Goal: Transaction & Acquisition: Book appointment/travel/reservation

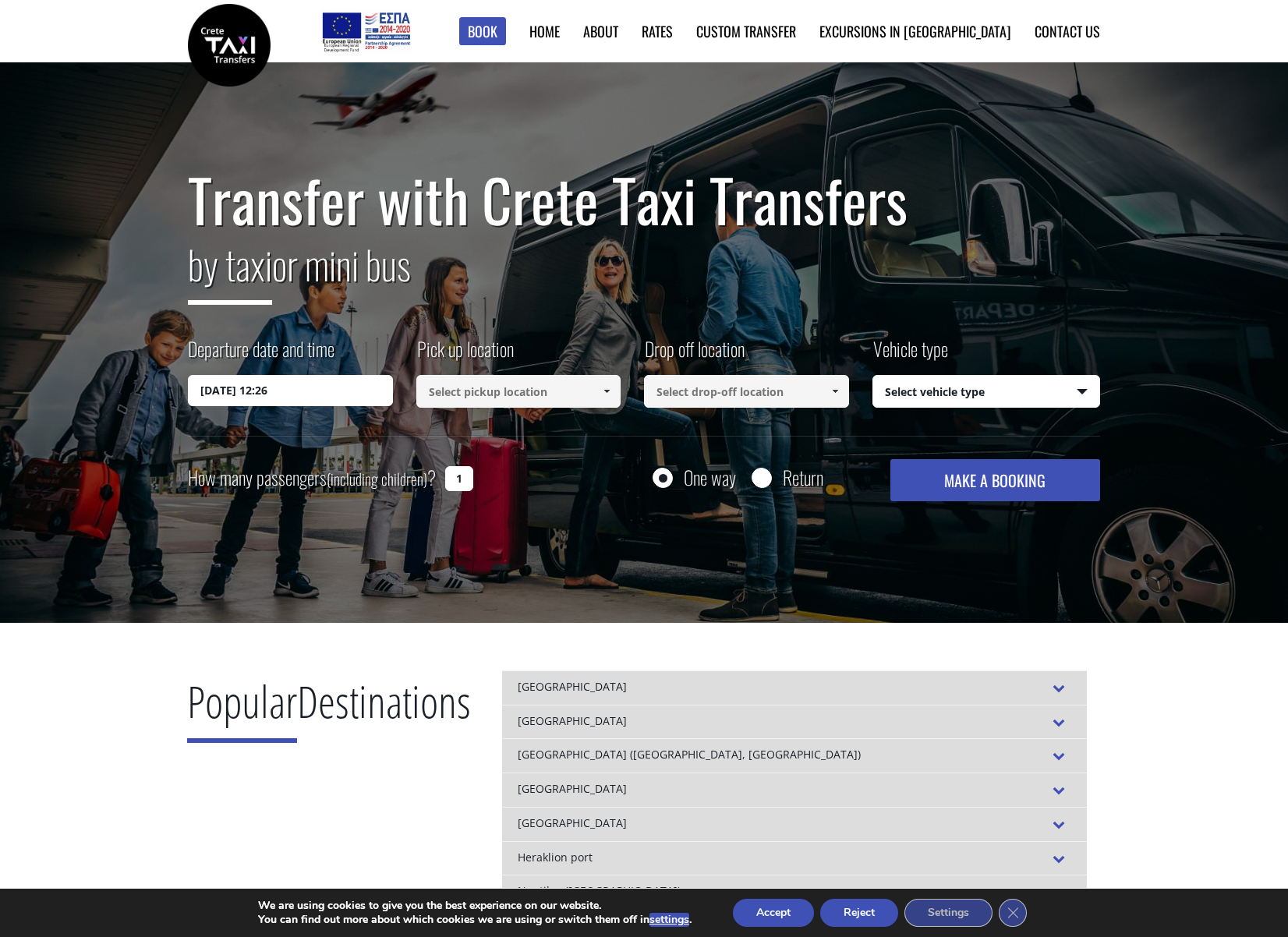
click at [313, 407] on div "Departure date and time [DATE] 12:26 Pick up location Select pickup location Se…" at bounding box center [644, 386] width 912 height 101
click at [312, 397] on input "[DATE] 12:26" at bounding box center [290, 390] width 205 height 31
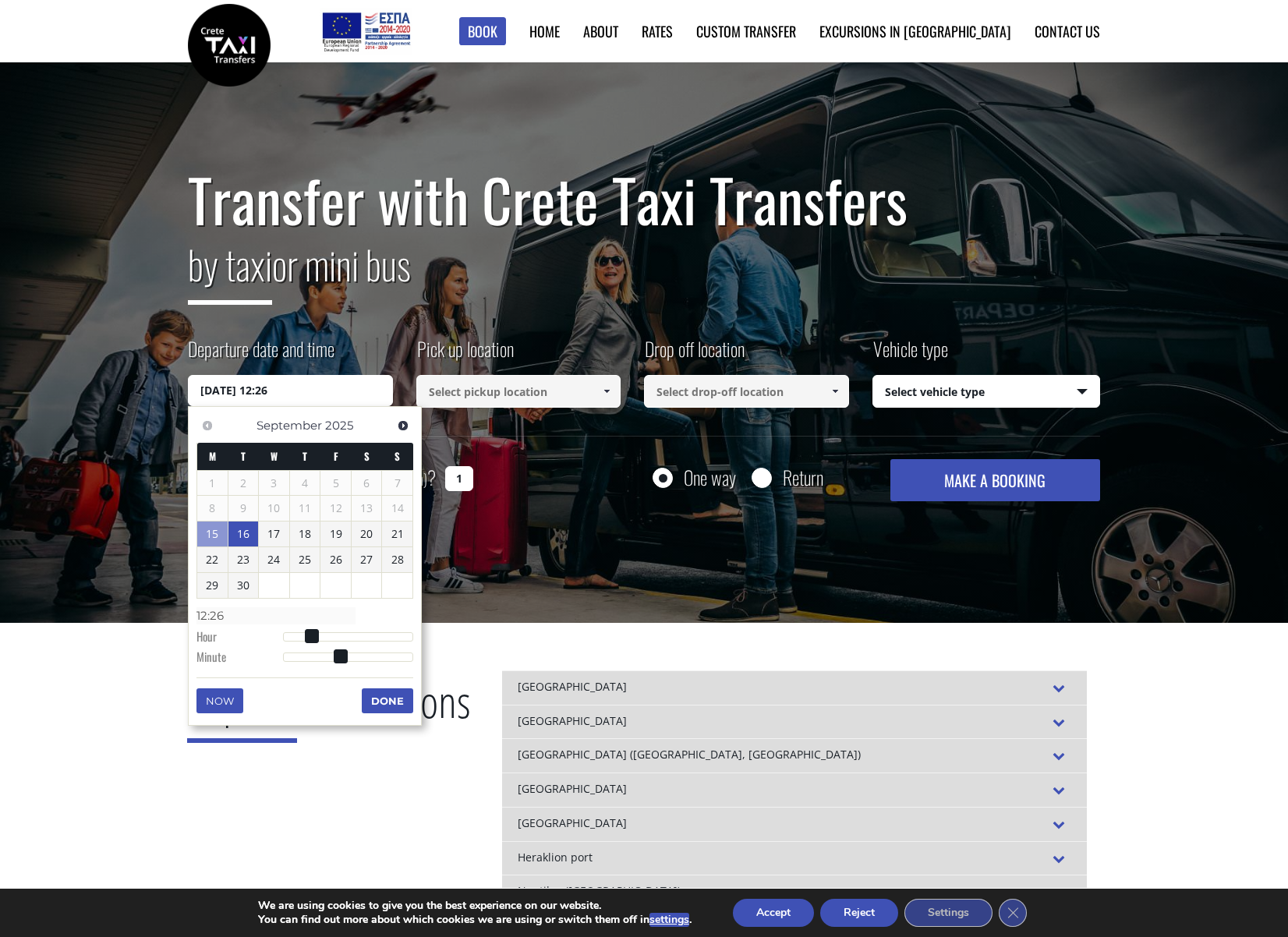
click at [245, 536] on link "16" at bounding box center [244, 534] width 31 height 25
type input "[DATE] 01:00"
type input "01:00"
type input "[DATE] 02:00"
type input "02:00"
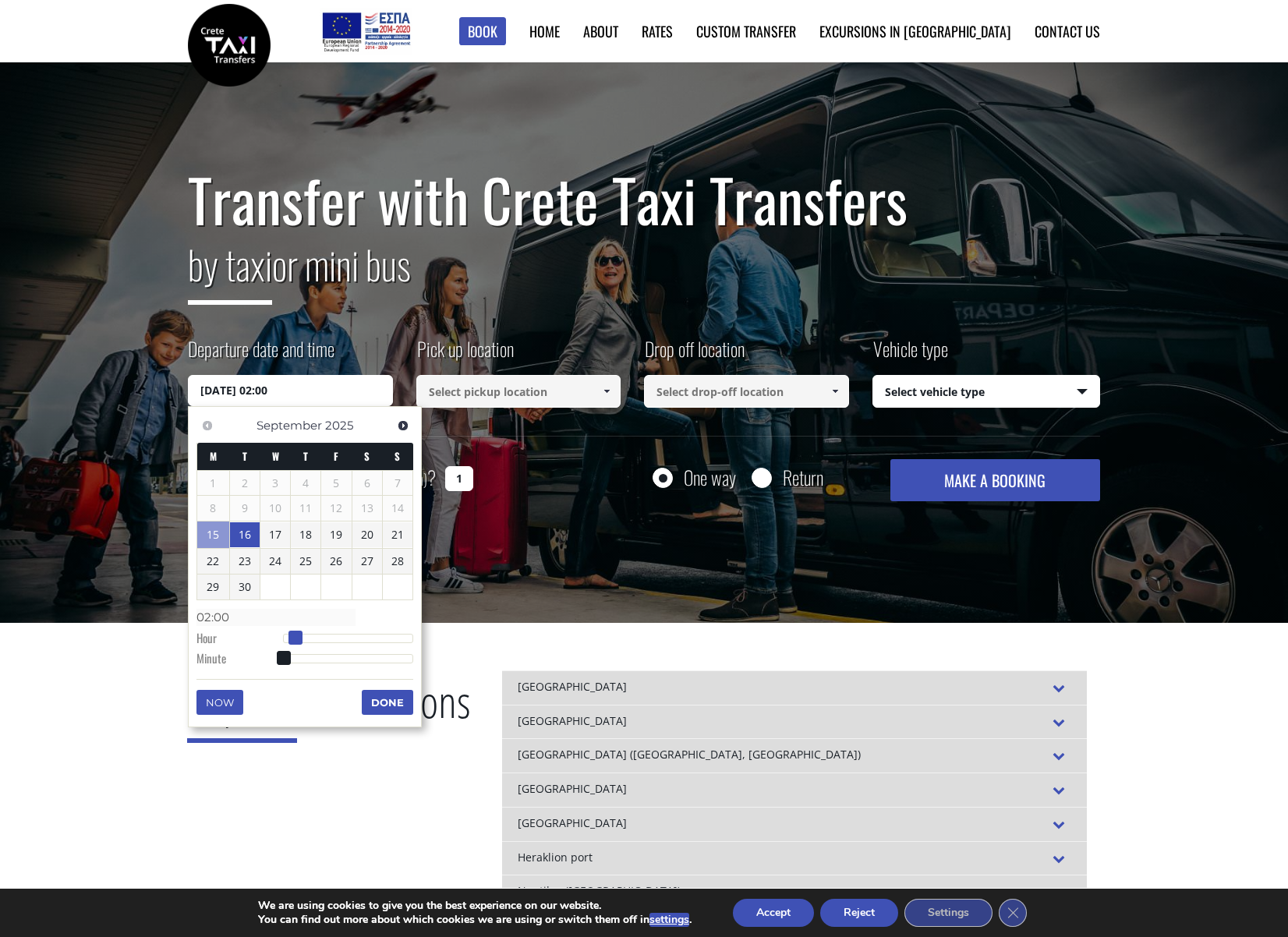
type input "[DATE] 03:00"
type input "03:00"
type input "[DATE] 04:00"
type input "04:00"
type input "[DATE] 05:00"
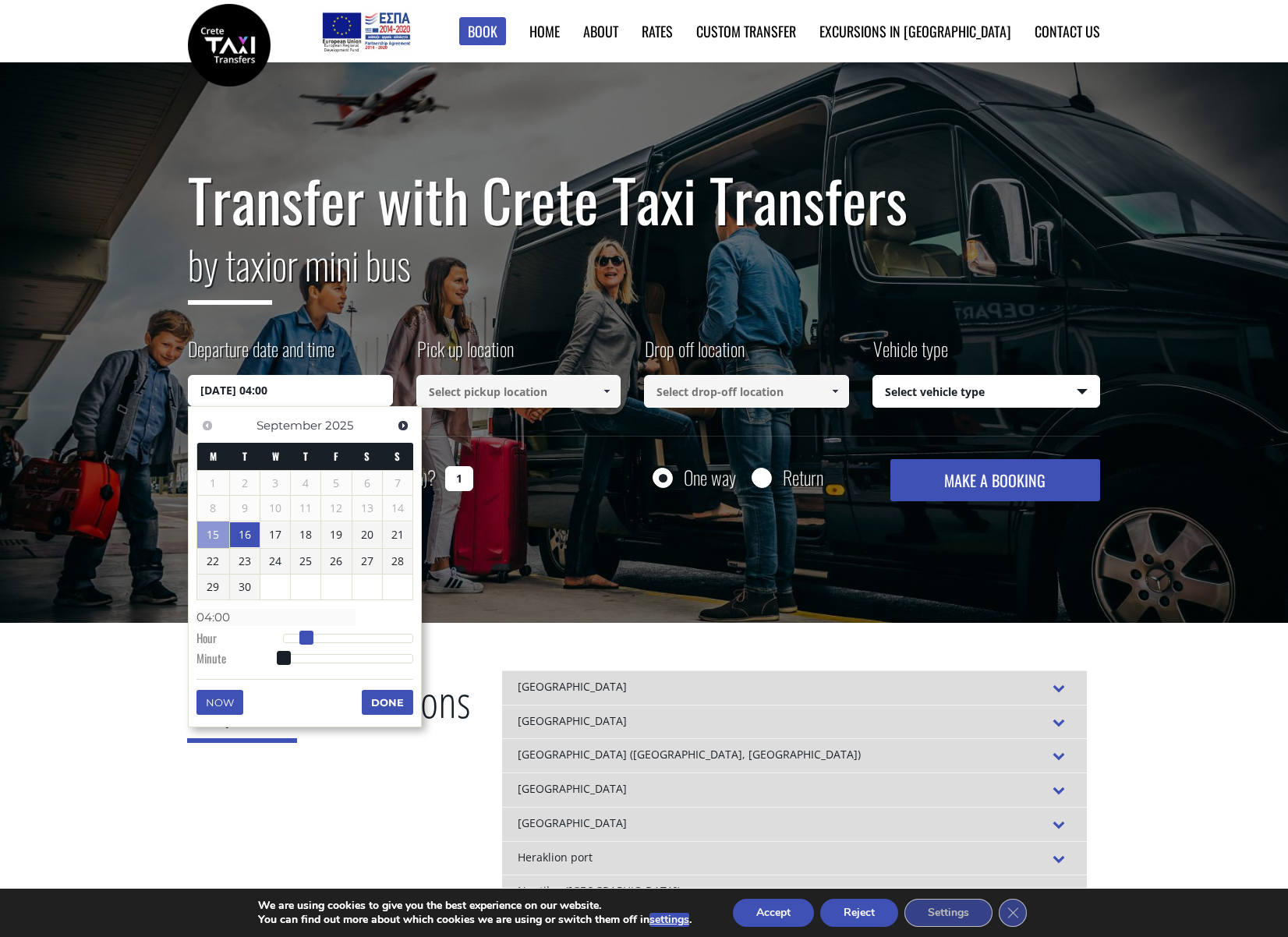
type input "05:00"
type input "[DATE] 06:00"
type input "06:00"
type input "[DATE] 07:00"
type input "07:00"
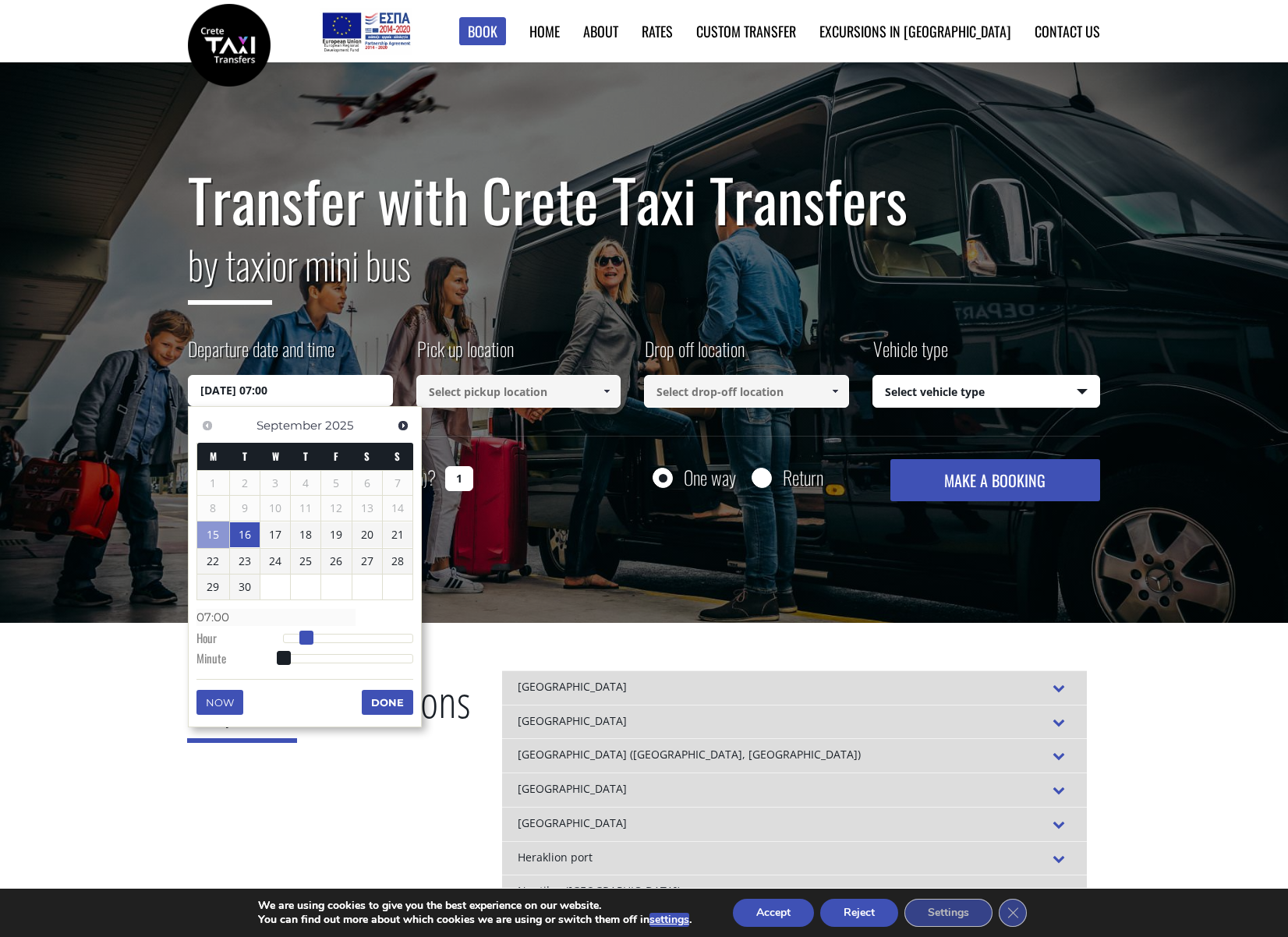
type input "[DATE] 08:00"
type input "08:00"
type input "[DATE] 09:00"
type input "09:00"
type input "[DATE] 10:00"
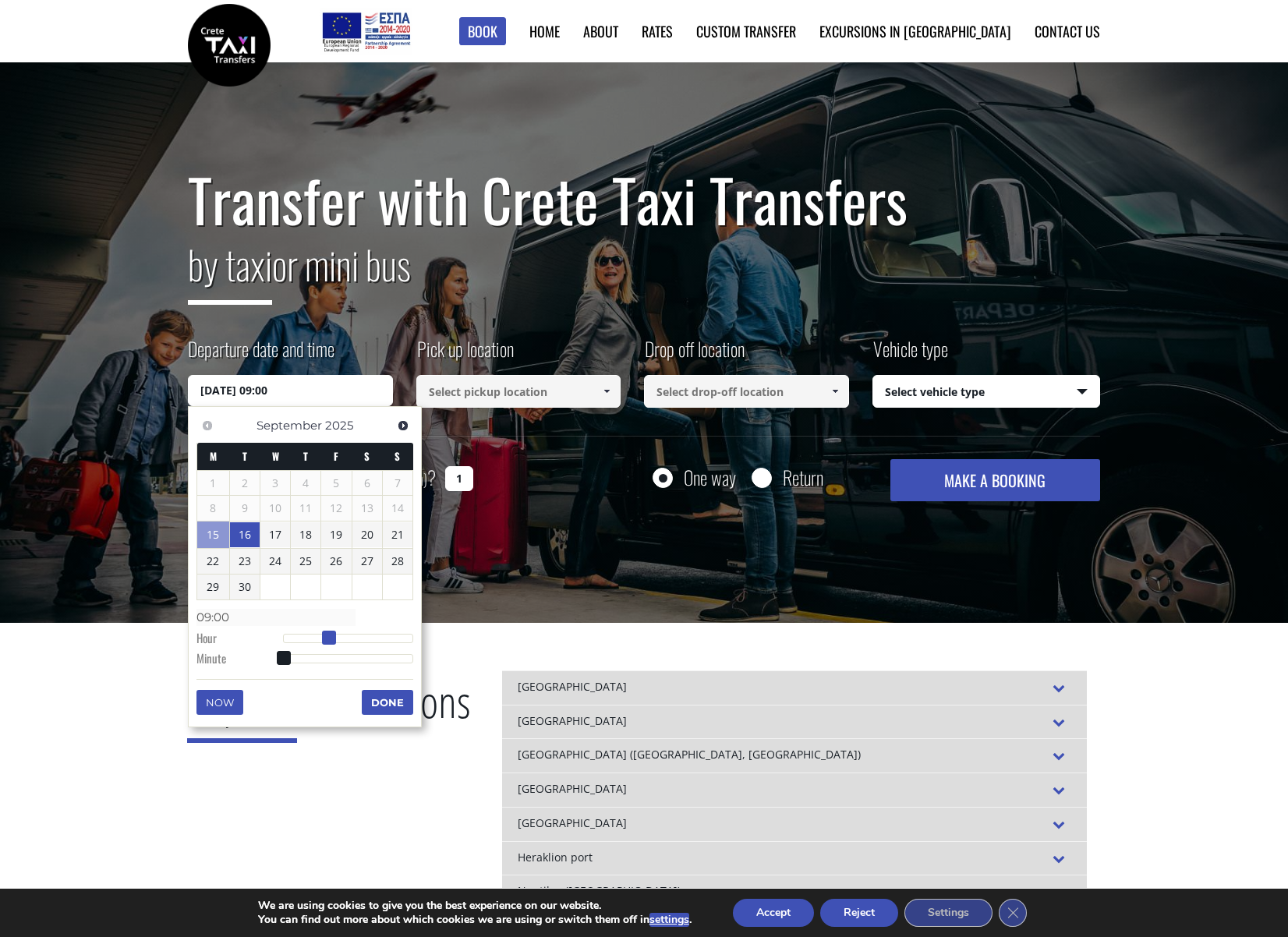
type input "10:00"
type input "[DATE] 11:00"
type input "11:00"
type input "[DATE] 12:00"
type input "12:00"
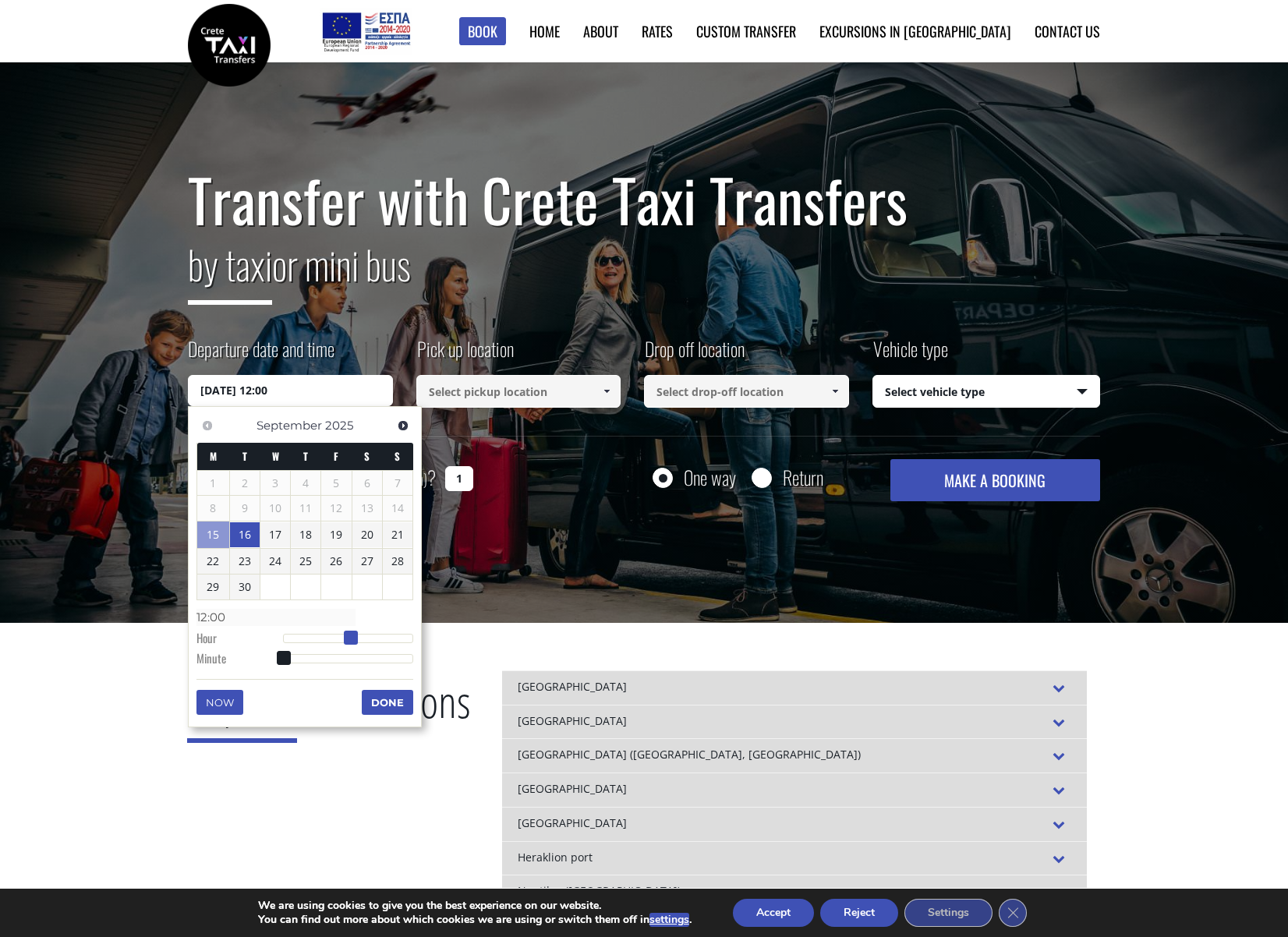
type input "[DATE] 13:00"
type input "13:00"
type input "[DATE] 14:00"
type input "14:00"
type input "[DATE] 15:00"
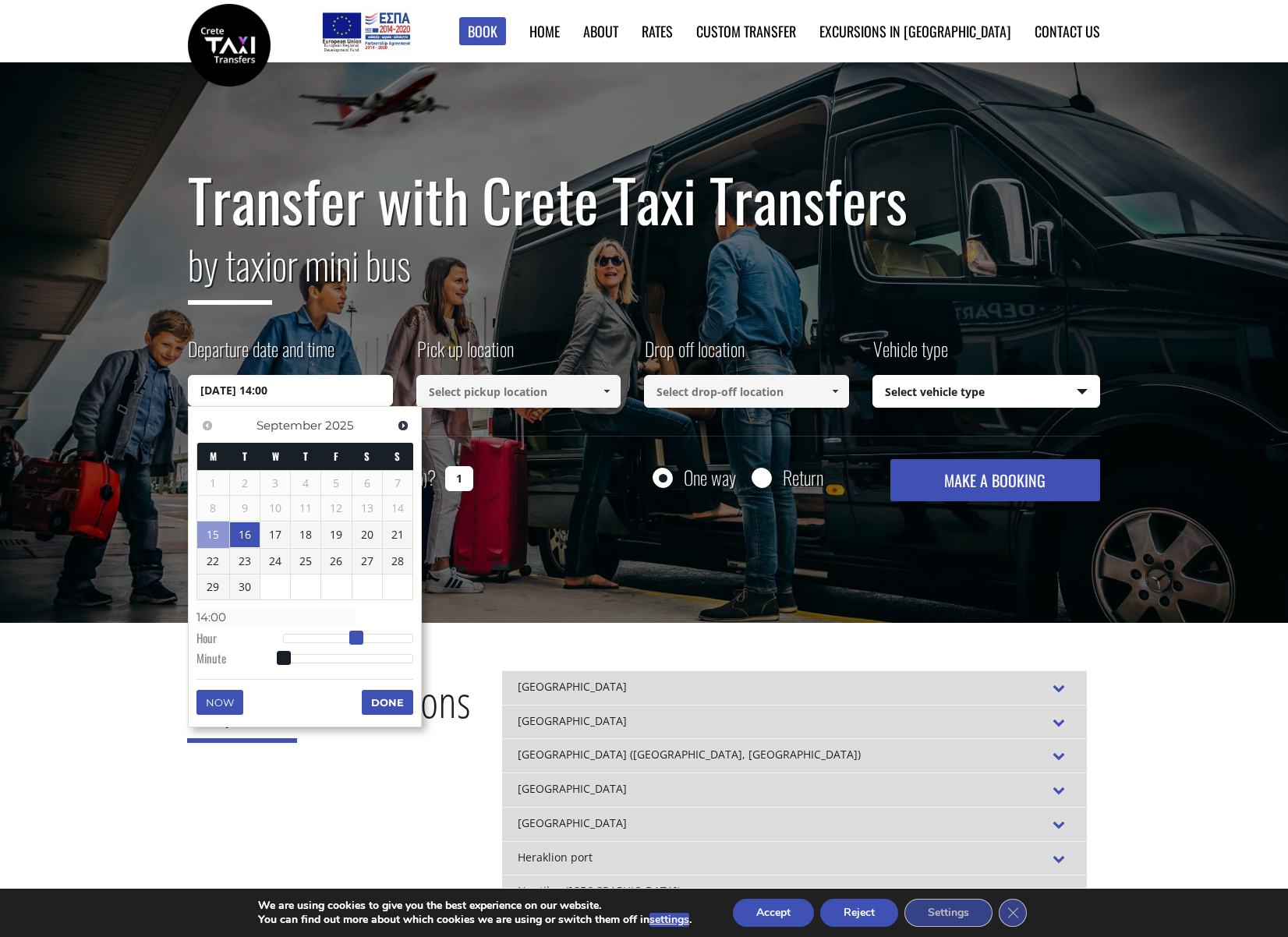
type input "15:00"
type input "[DATE] 16:00"
type input "16:00"
type input "[DATE] 17:00"
type input "17:00"
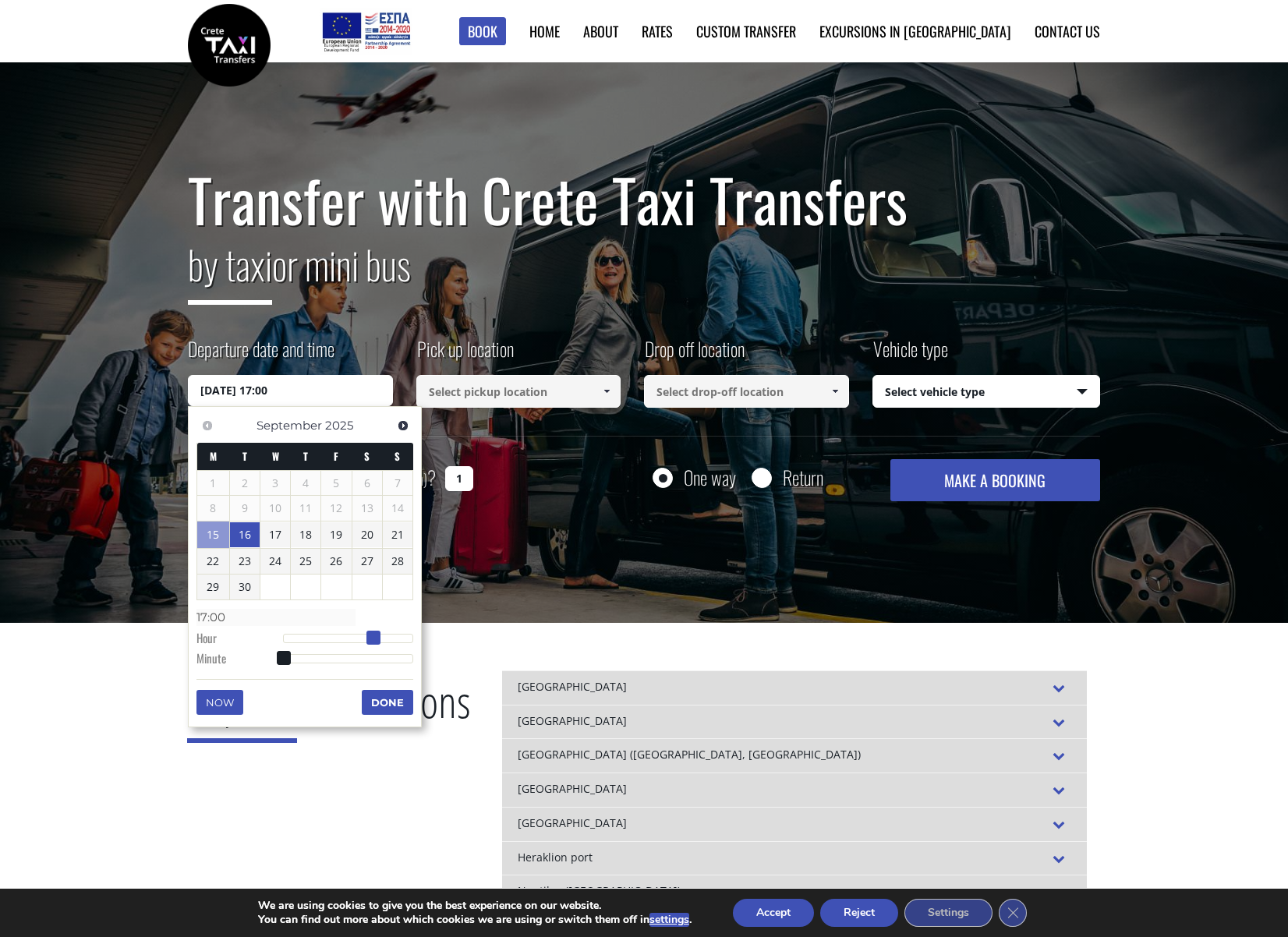
type input "[DATE] 18:00"
type input "18:00"
type input "[DATE] 19:00"
type input "19:00"
type input "[DATE] 20:00"
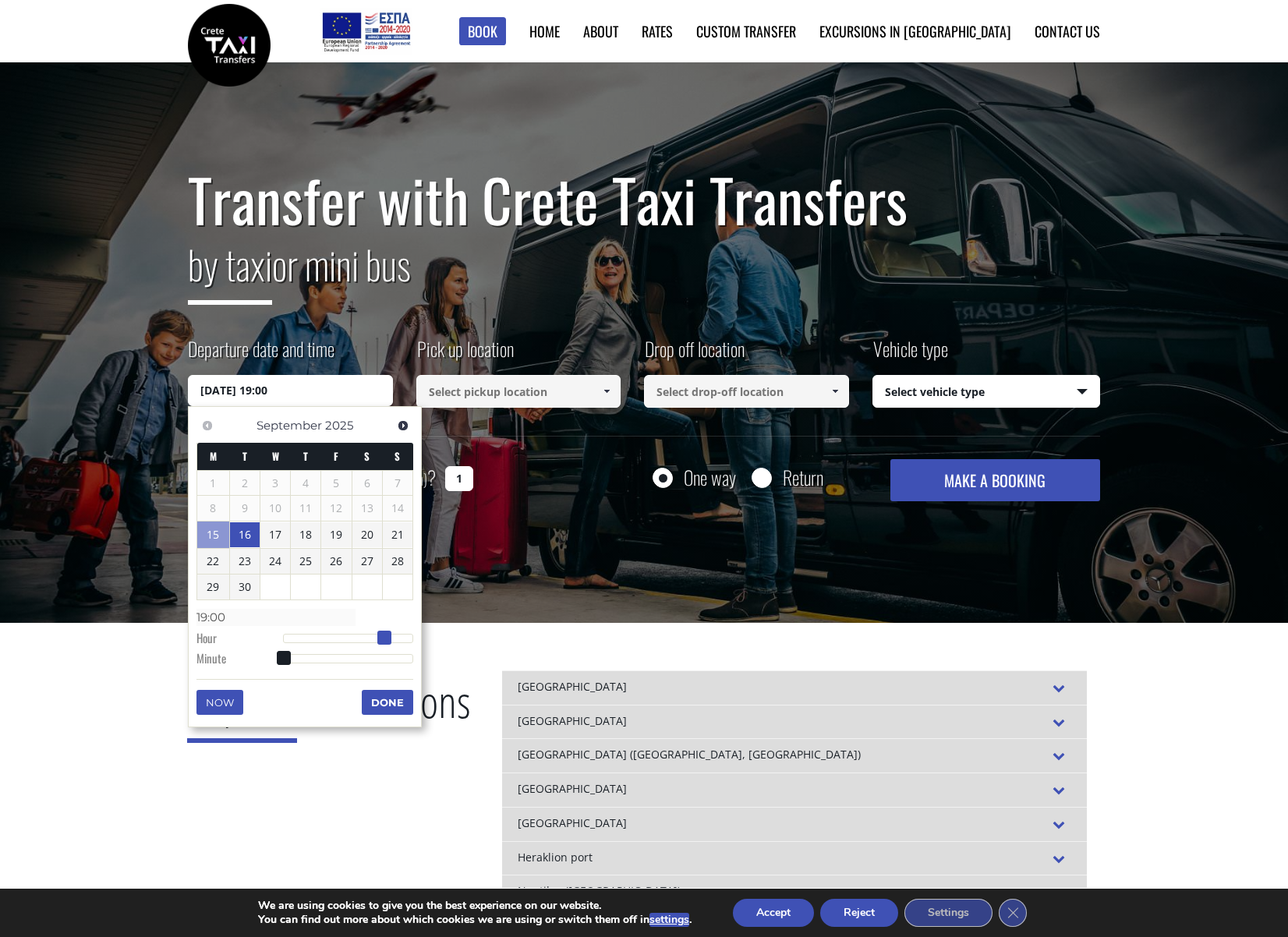
type input "20:00"
type input "[DATE] 21:00"
type input "21:00"
type input "[DATE] 22:00"
type input "22:00"
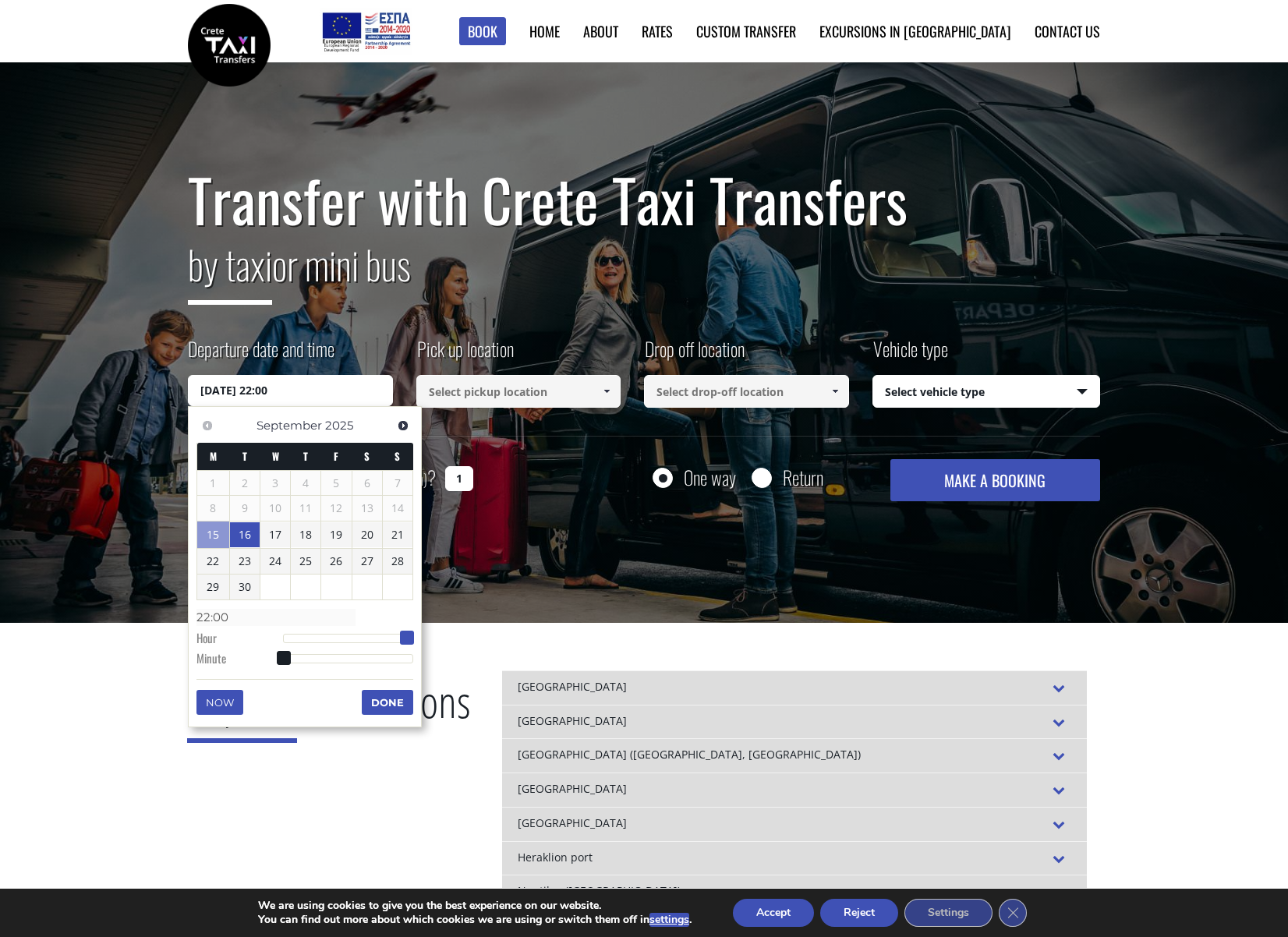
type input "[DATE] 23:00"
type input "23:00"
drag, startPoint x: 286, startPoint y: 634, endPoint x: 413, endPoint y: 656, distance: 128.9
click at [413, 656] on div "Previous Next [DATE] M T W T F S S 1 2 3 4 5 6 7 8 9 10 11 12 13 14 15 16 17 18…" at bounding box center [305, 567] width 234 height 321
type input "[DATE] 23:01"
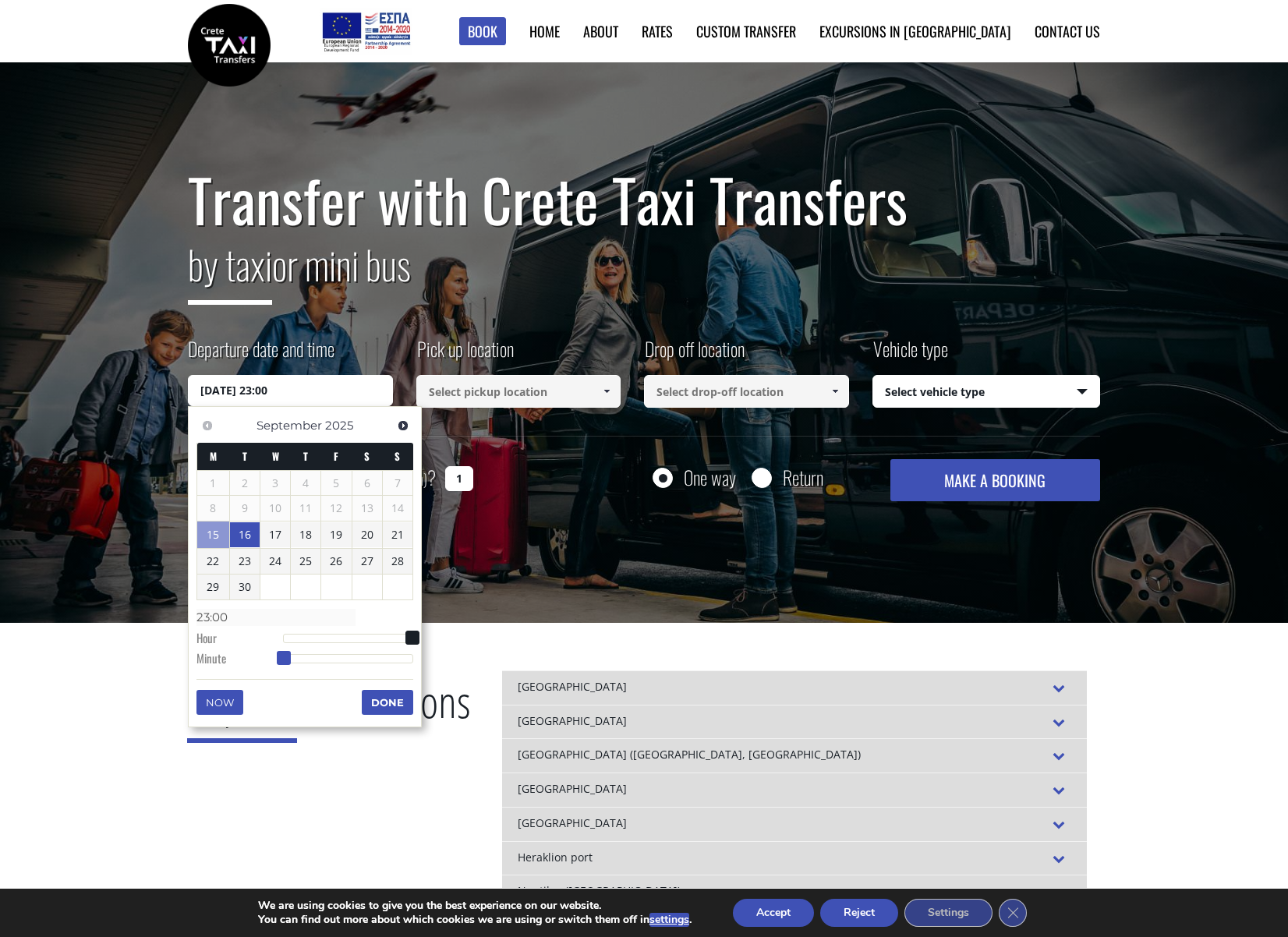
type input "23:01"
type input "[DATE] 23:02"
type input "23:02"
type input "[DATE] 23:04"
type input "23:04"
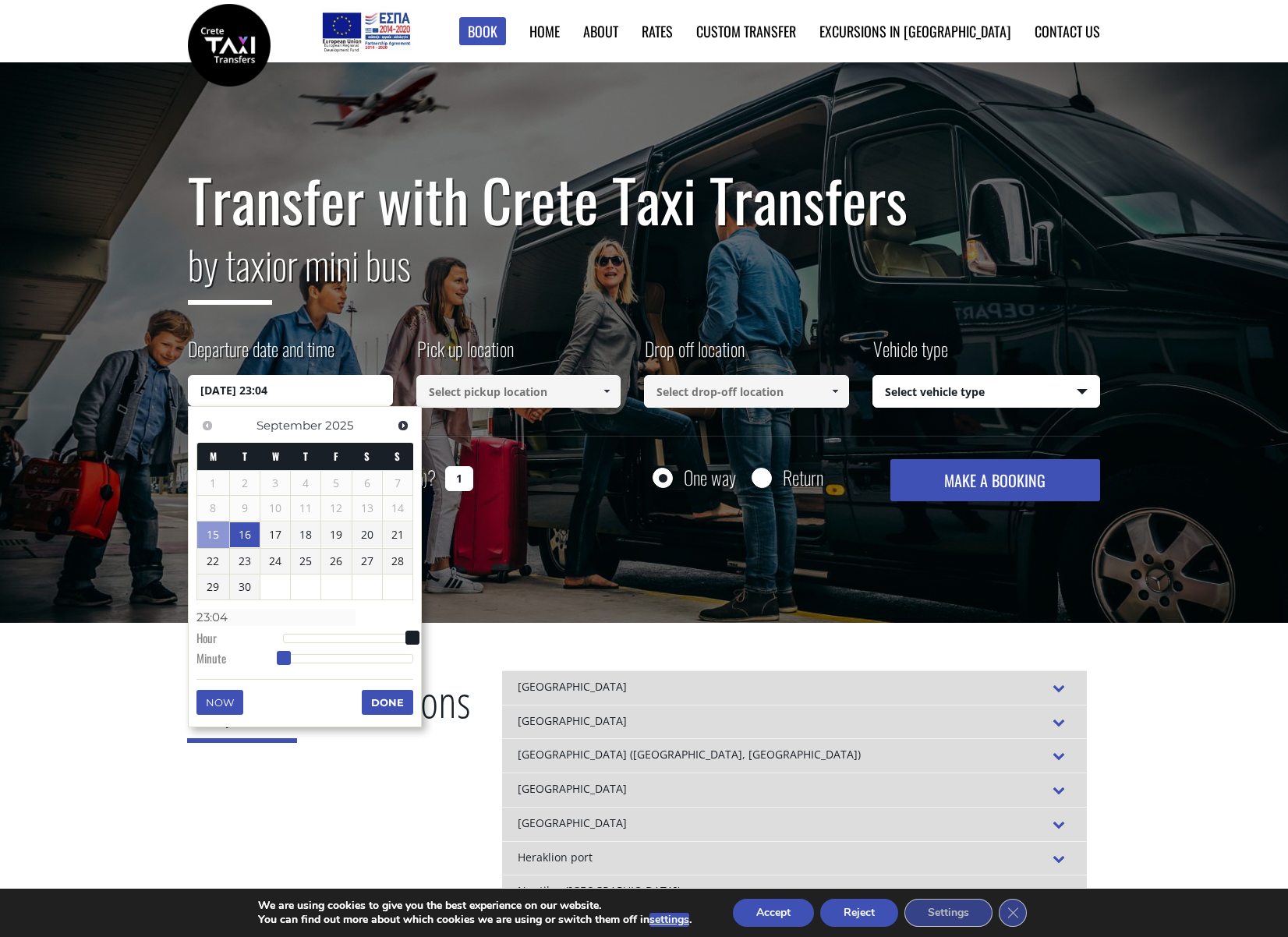
type input "[DATE] 23:05"
type input "23:05"
type input "[DATE] 23:06"
type input "23:06"
type input "[DATE] 23:07"
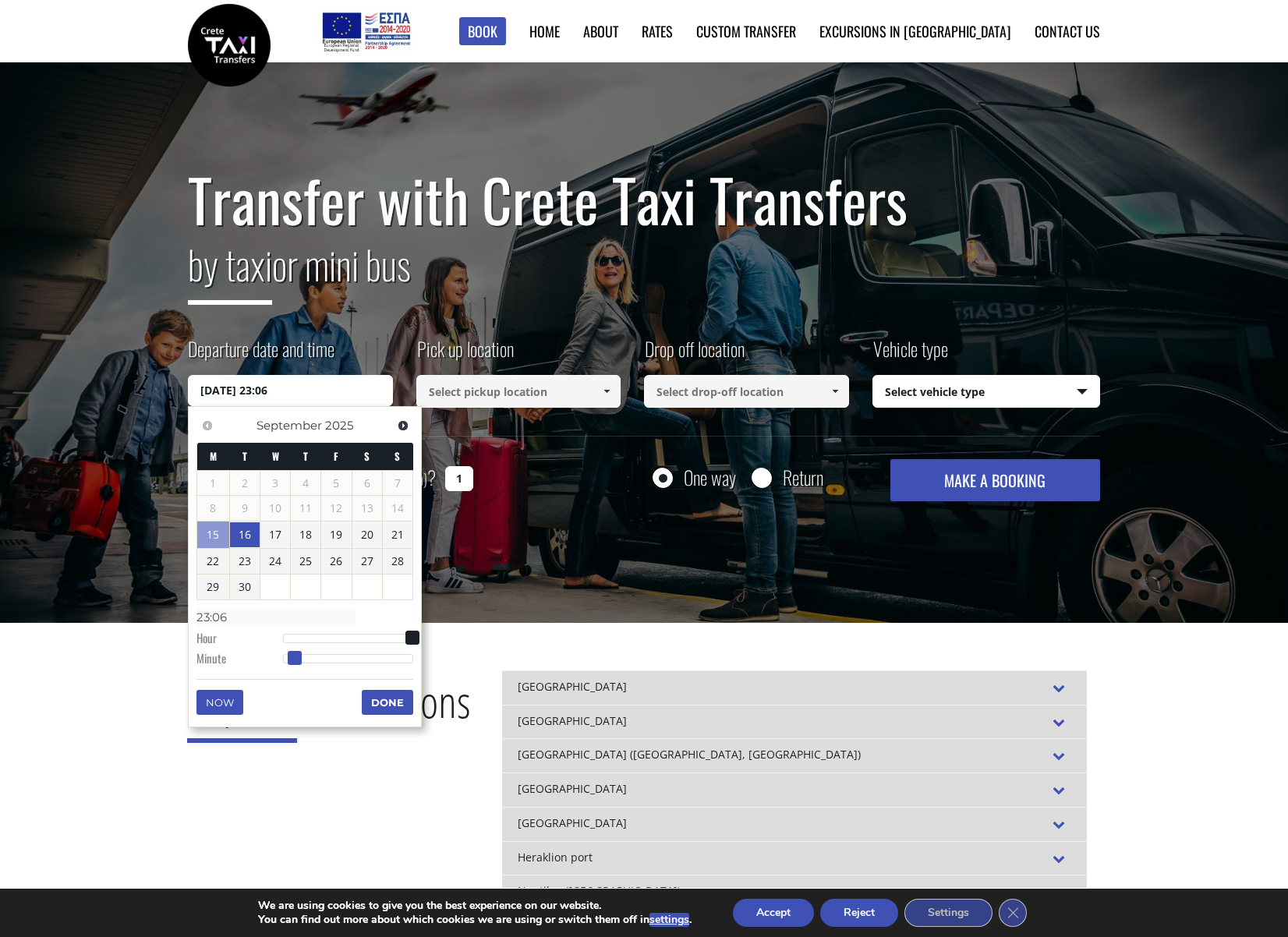
type input "23:07"
type input "[DATE] 23:08"
type input "23:08"
type input "[DATE] 23:11"
type input "23:11"
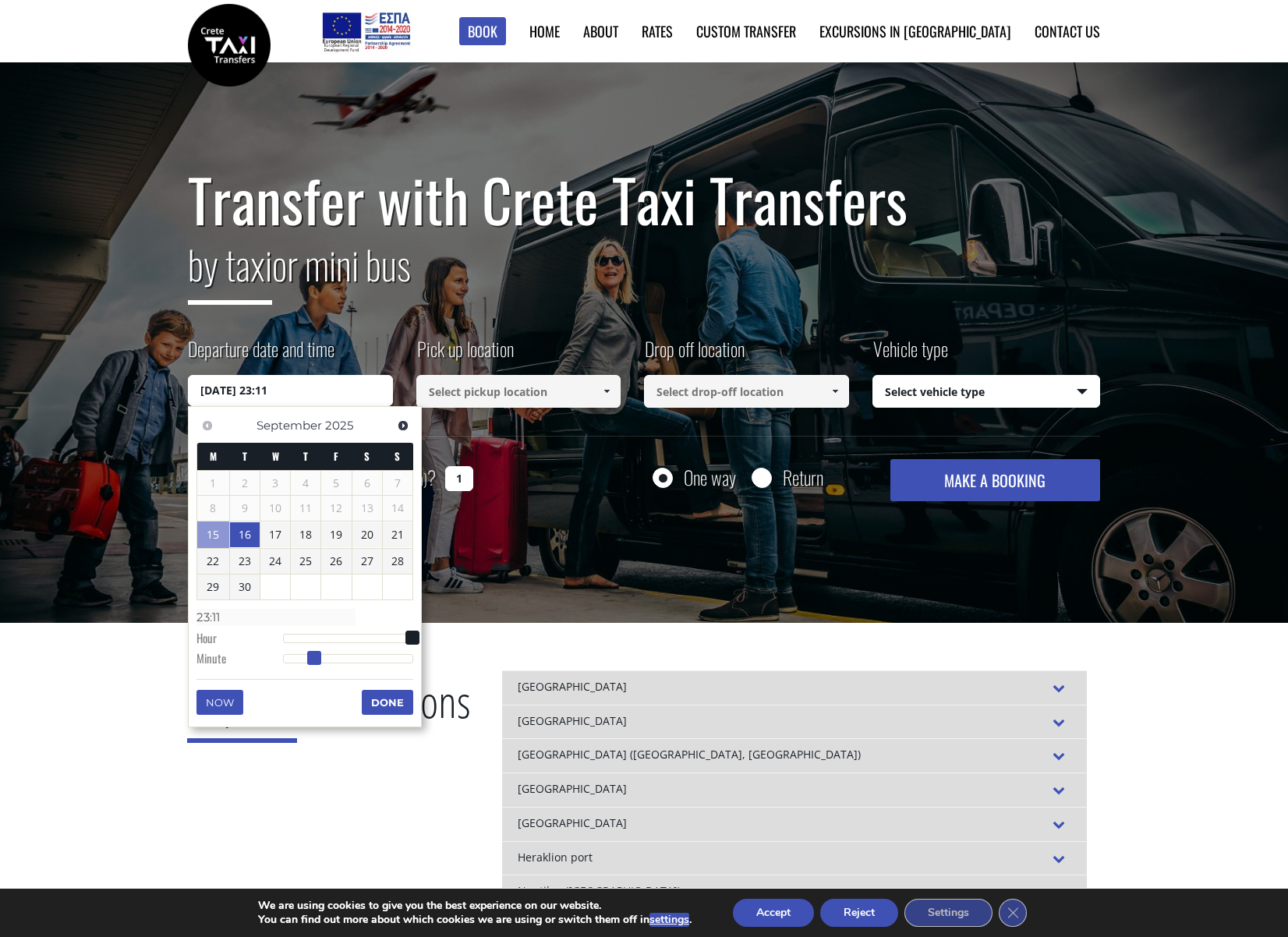
type input "[DATE] 23:14"
type input "23:14"
type input "[DATE] 23:15"
type input "23:15"
type input "[DATE] 23:16"
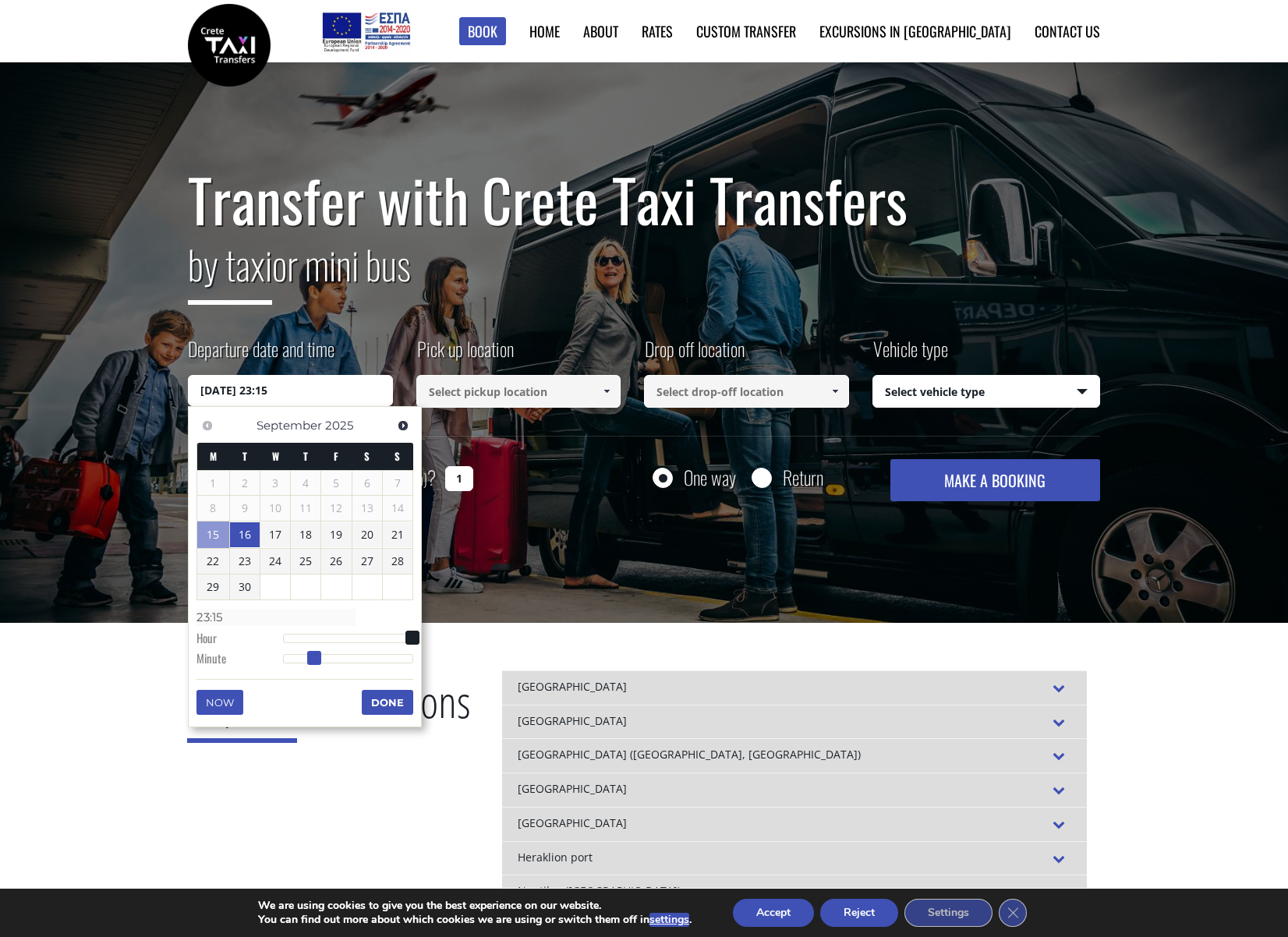
type input "23:16"
type input "[DATE] 23:17"
type input "23:17"
type input "[DATE] 23:18"
type input "23:18"
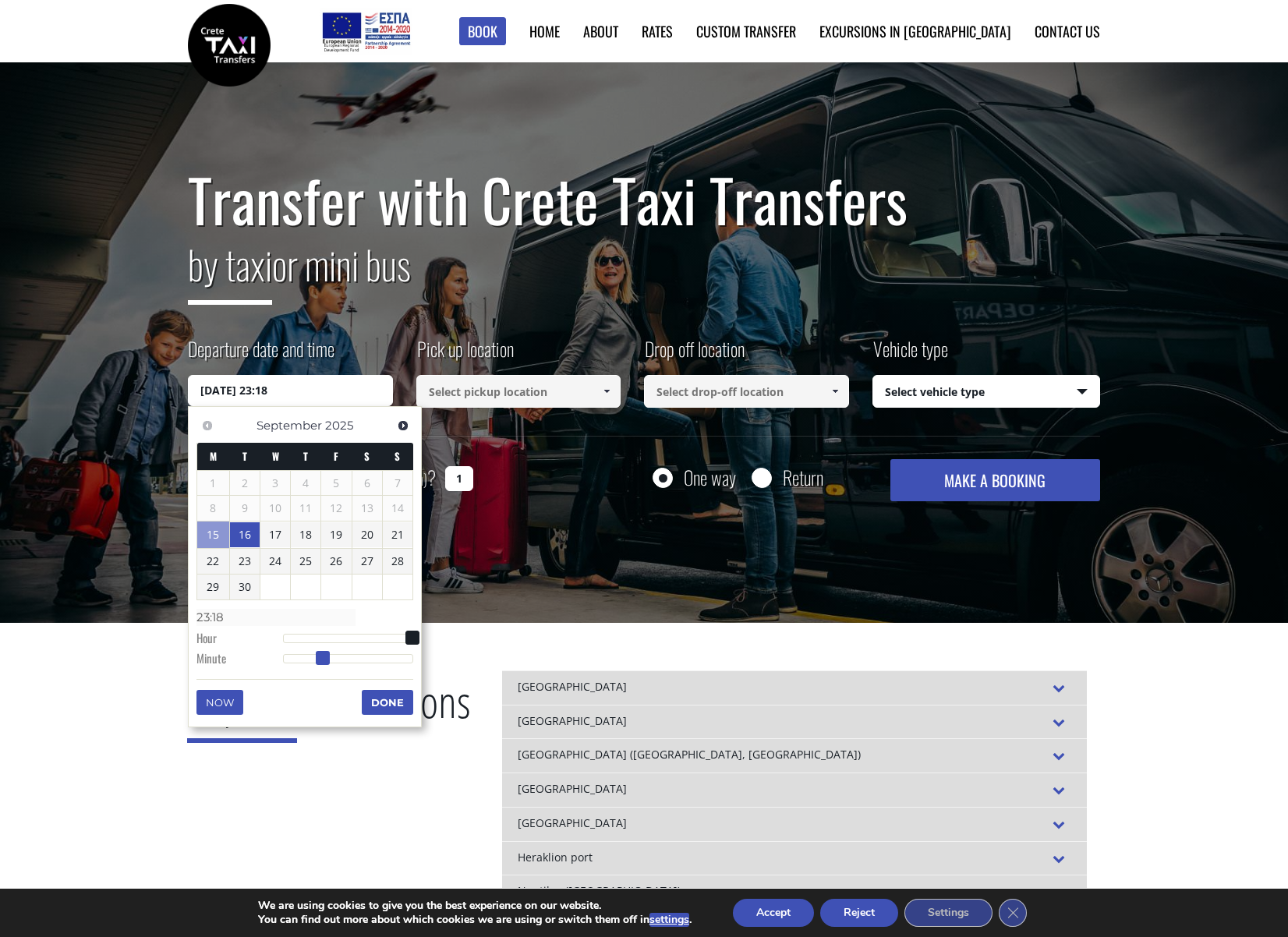
type input "[DATE] 23:19"
type input "23:19"
type input "[DATE] 23:20"
type input "23:20"
type input "[DATE] 23:21"
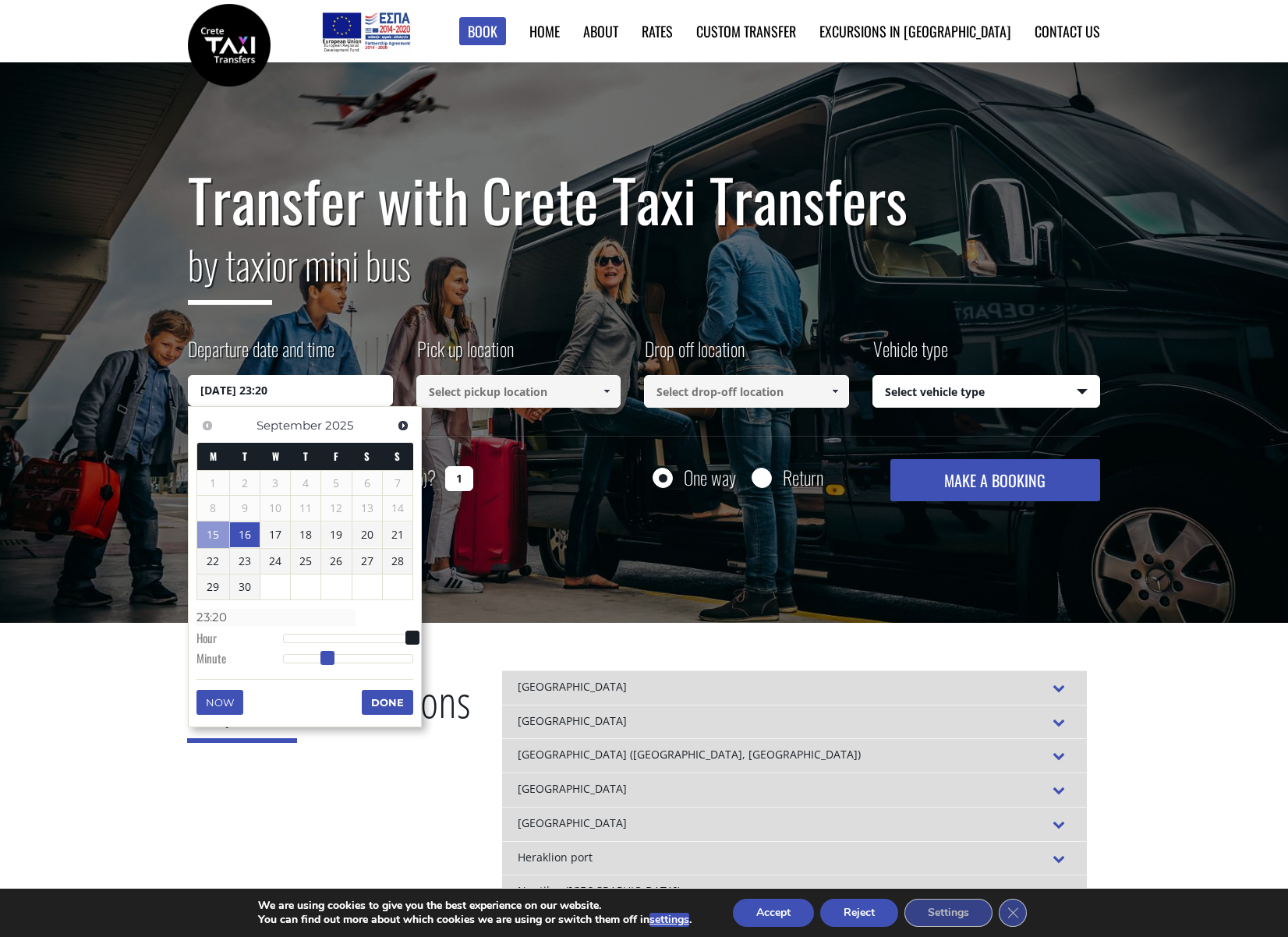
type input "23:21"
type input "[DATE] 23:23"
type input "23:23"
type input "[DATE] 23:24"
type input "23:24"
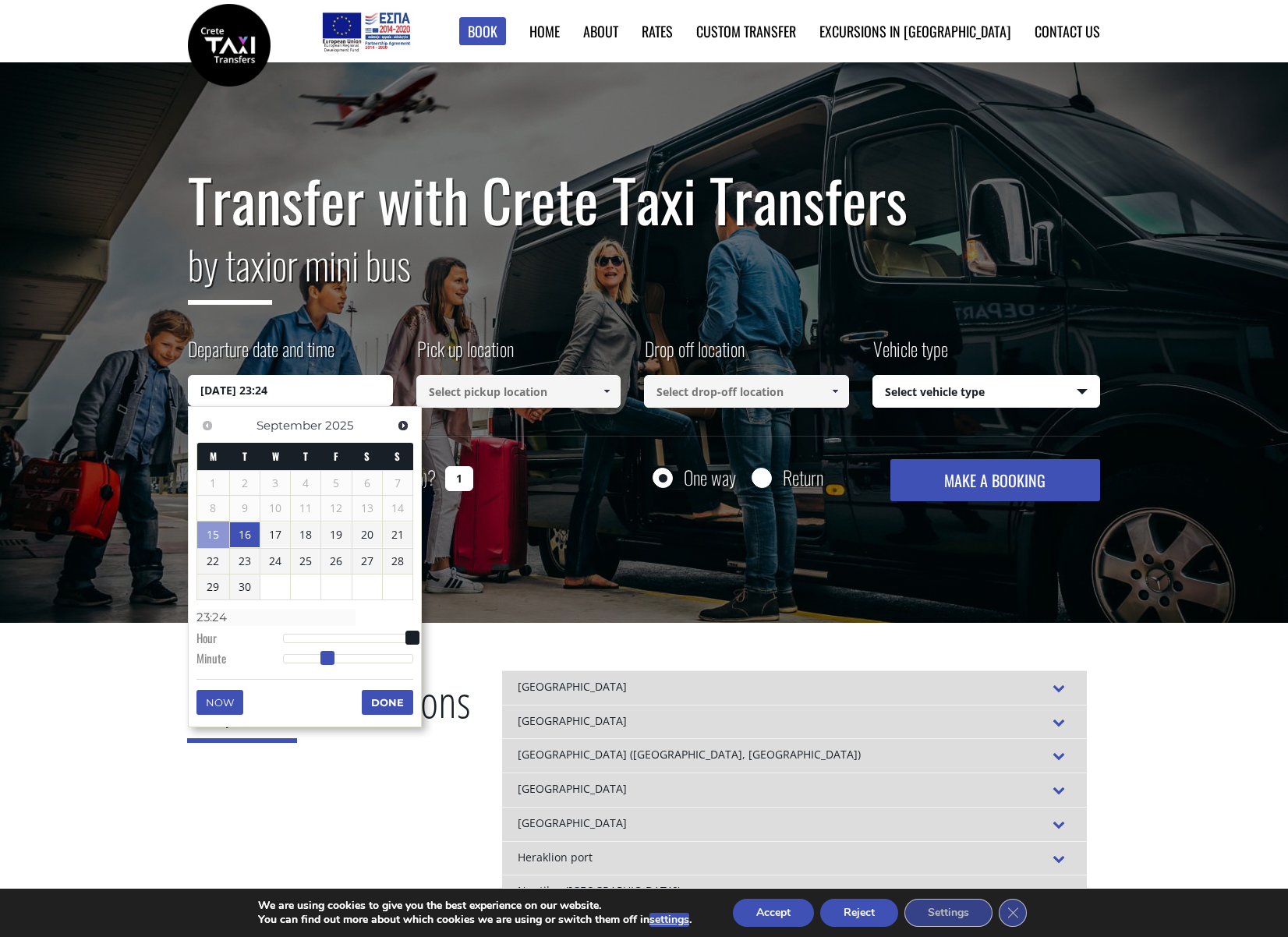
type input "[DATE] 23:25"
type input "23:25"
type input "[DATE] 23:26"
type input "23:26"
type input "[DATE] 23:27"
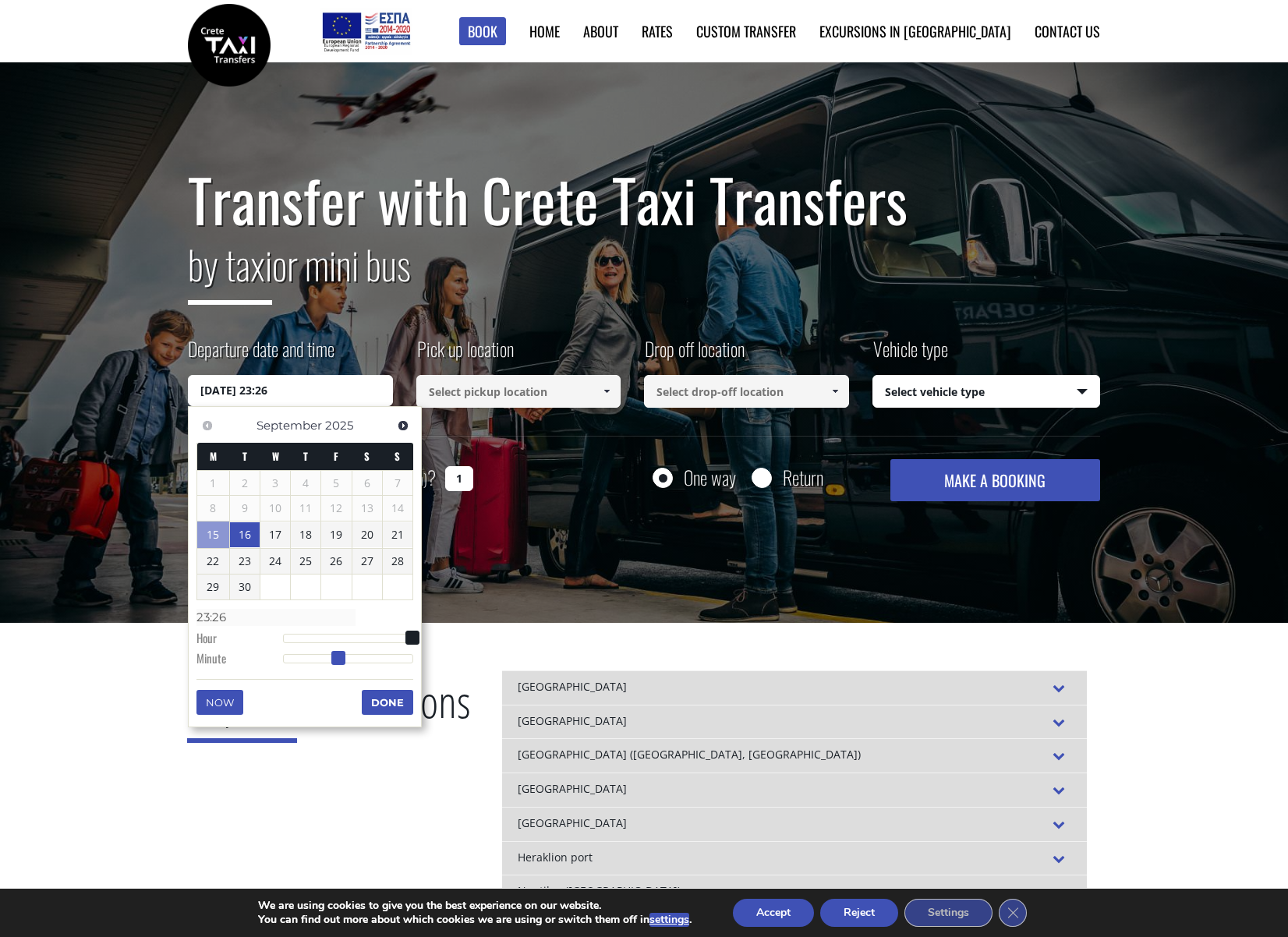
type input "23:27"
type input "[DATE] 23:29"
type input "23:29"
type input "[DATE] 23:31"
type input "23:31"
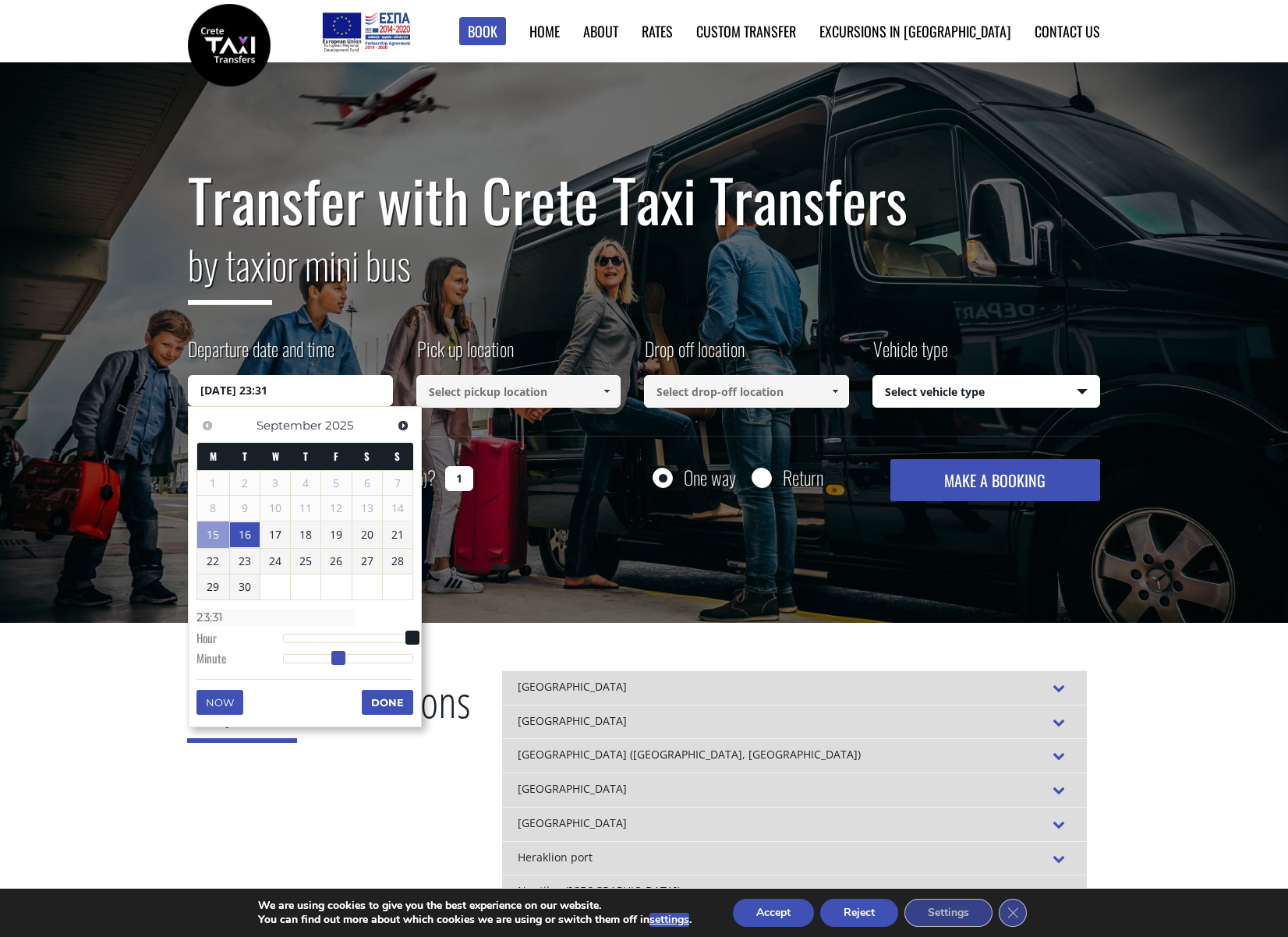
type input "[DATE] 23:32"
type input "23:32"
type input "[DATE] 23:31"
type input "23:31"
type input "[DATE] 23:30"
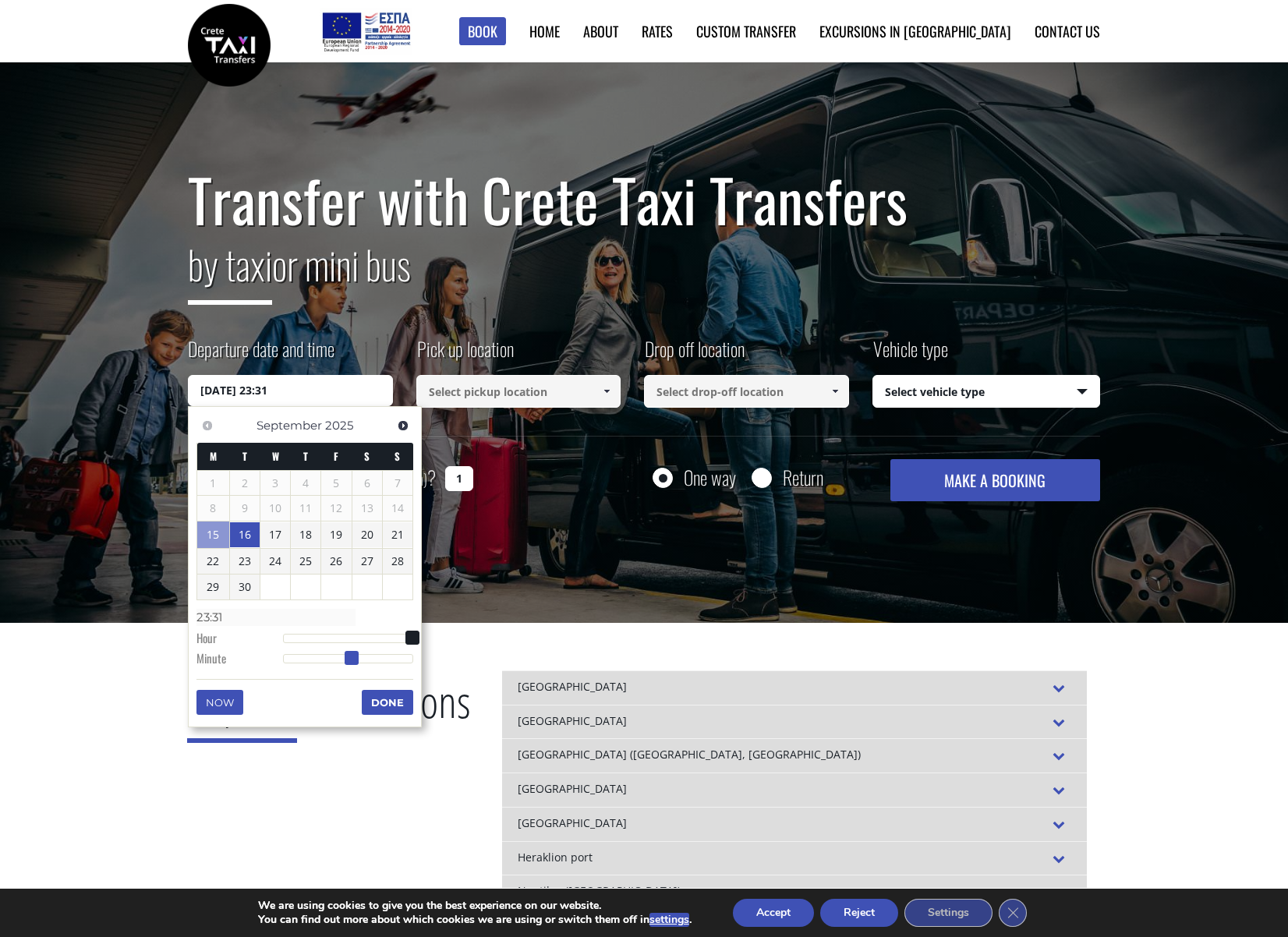
type input "23:30"
type input "[DATE] 23:29"
type input "23:29"
type input "[DATE] 23:30"
type input "23:30"
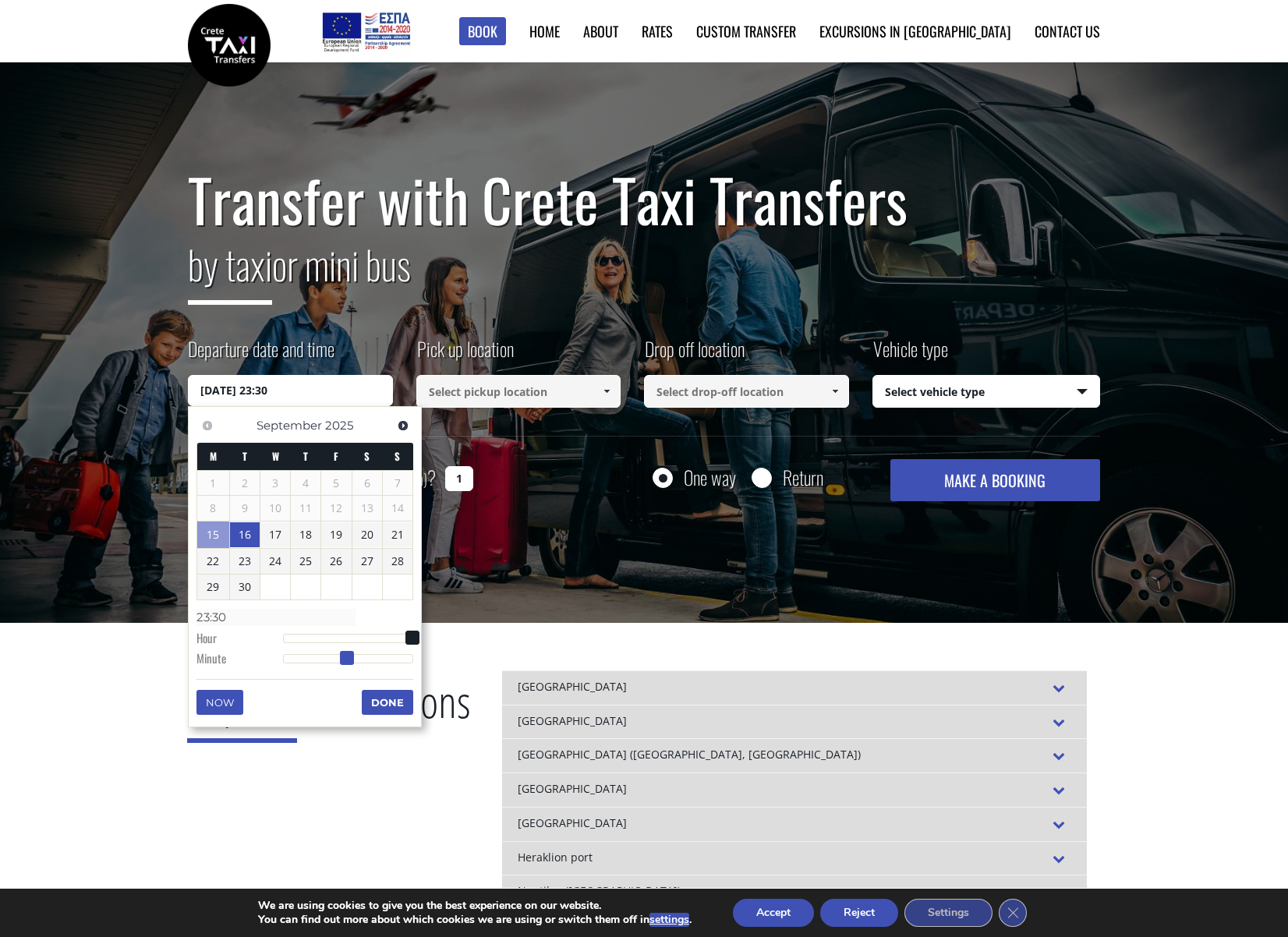
type input "[DATE] 23:31"
type input "23:31"
type input "[DATE] 23:30"
type input "23:30"
drag, startPoint x: 284, startPoint y: 659, endPoint x: 349, endPoint y: 667, distance: 65.5
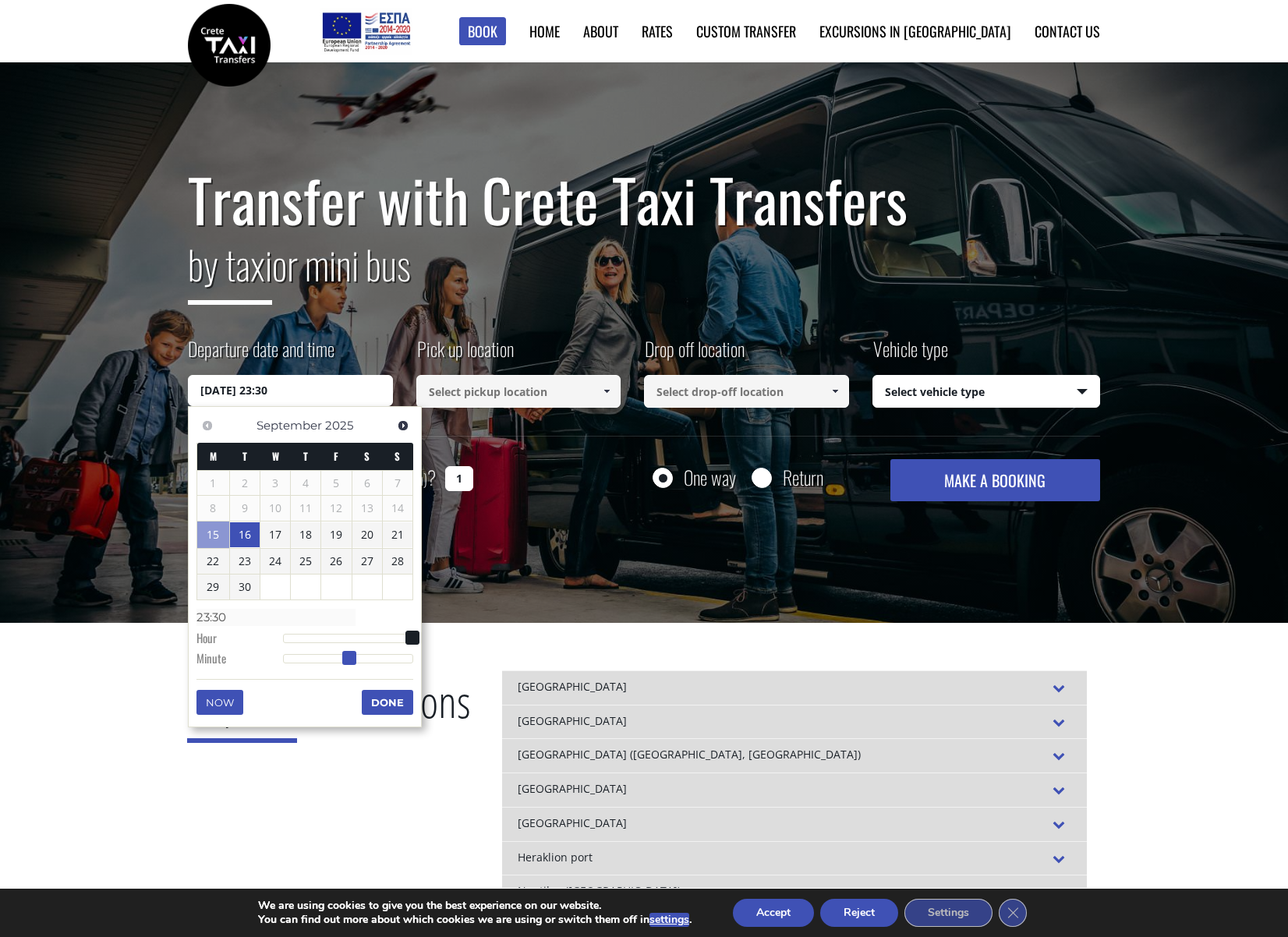
click at [349, 667] on dl "Time 23:30 Hour Minute Second Millisecond Microsecond Time Zone -1200 -1100 -10…" at bounding box center [305, 638] width 217 height 67
click at [378, 709] on button "Done" at bounding box center [386, 702] width 51 height 25
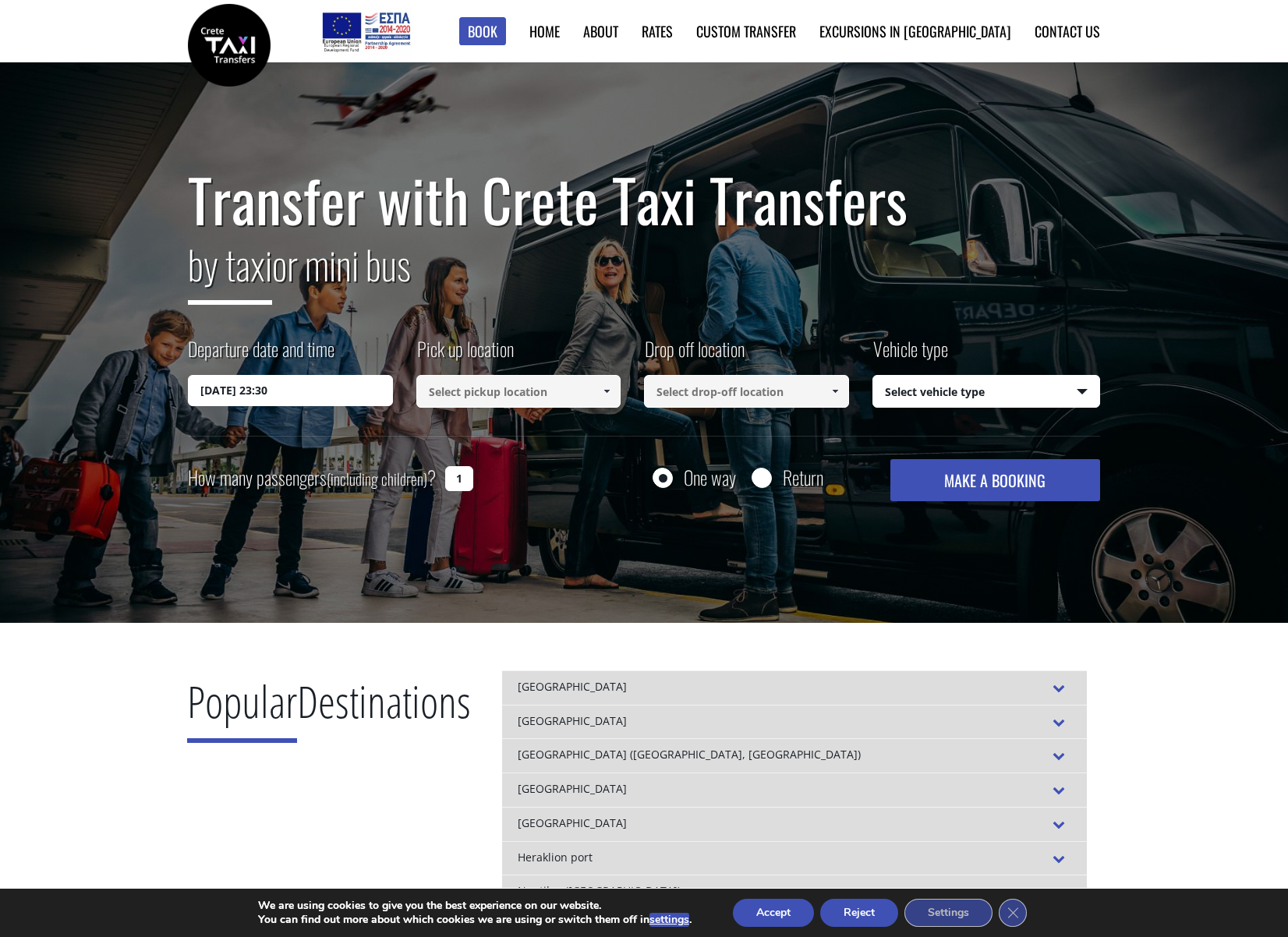
click at [601, 397] on span at bounding box center [607, 391] width 13 height 13
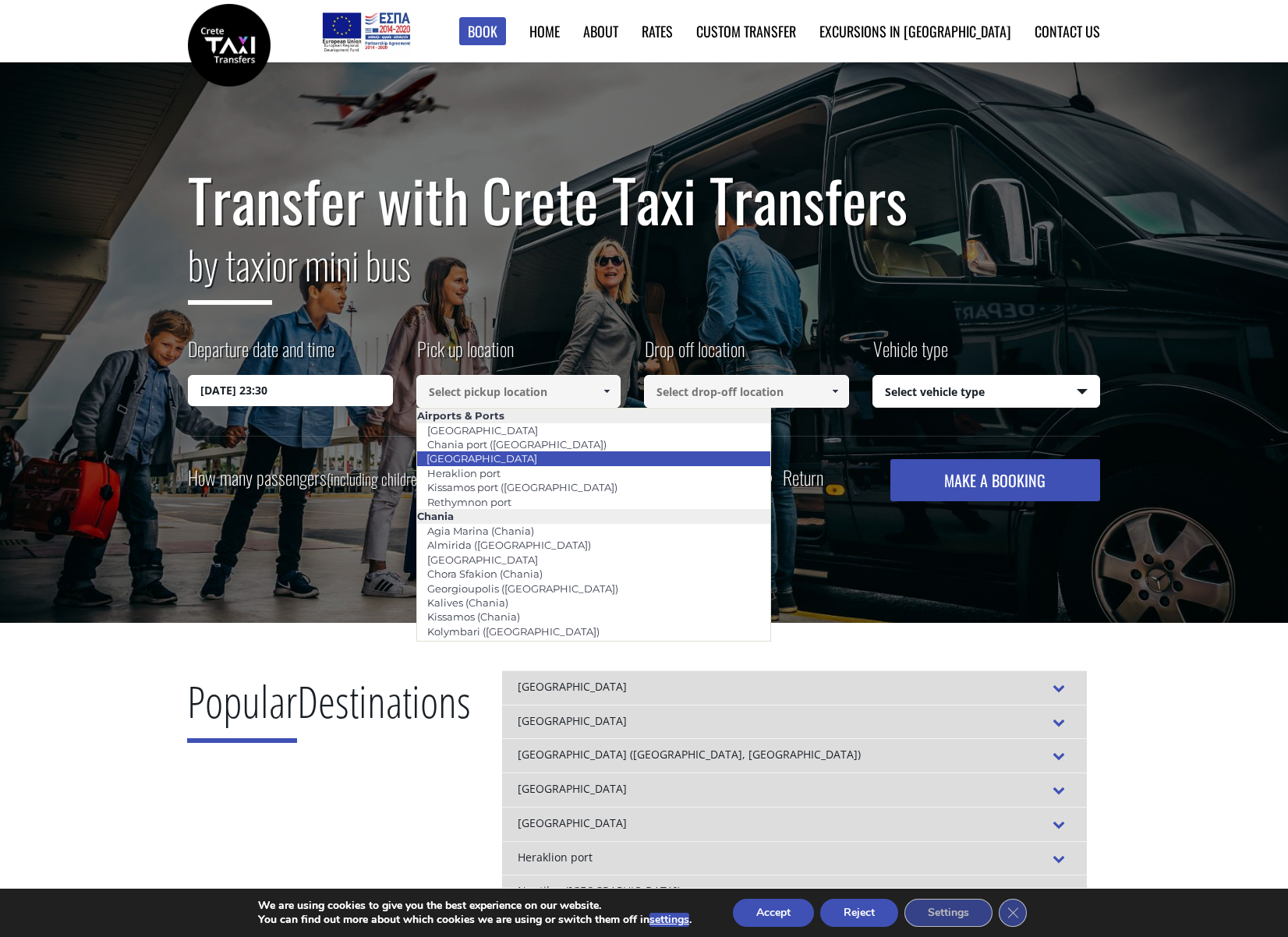
click at [525, 451] on li "[GEOGRAPHIC_DATA]" at bounding box center [594, 459] width 354 height 14
type input "[GEOGRAPHIC_DATA]"
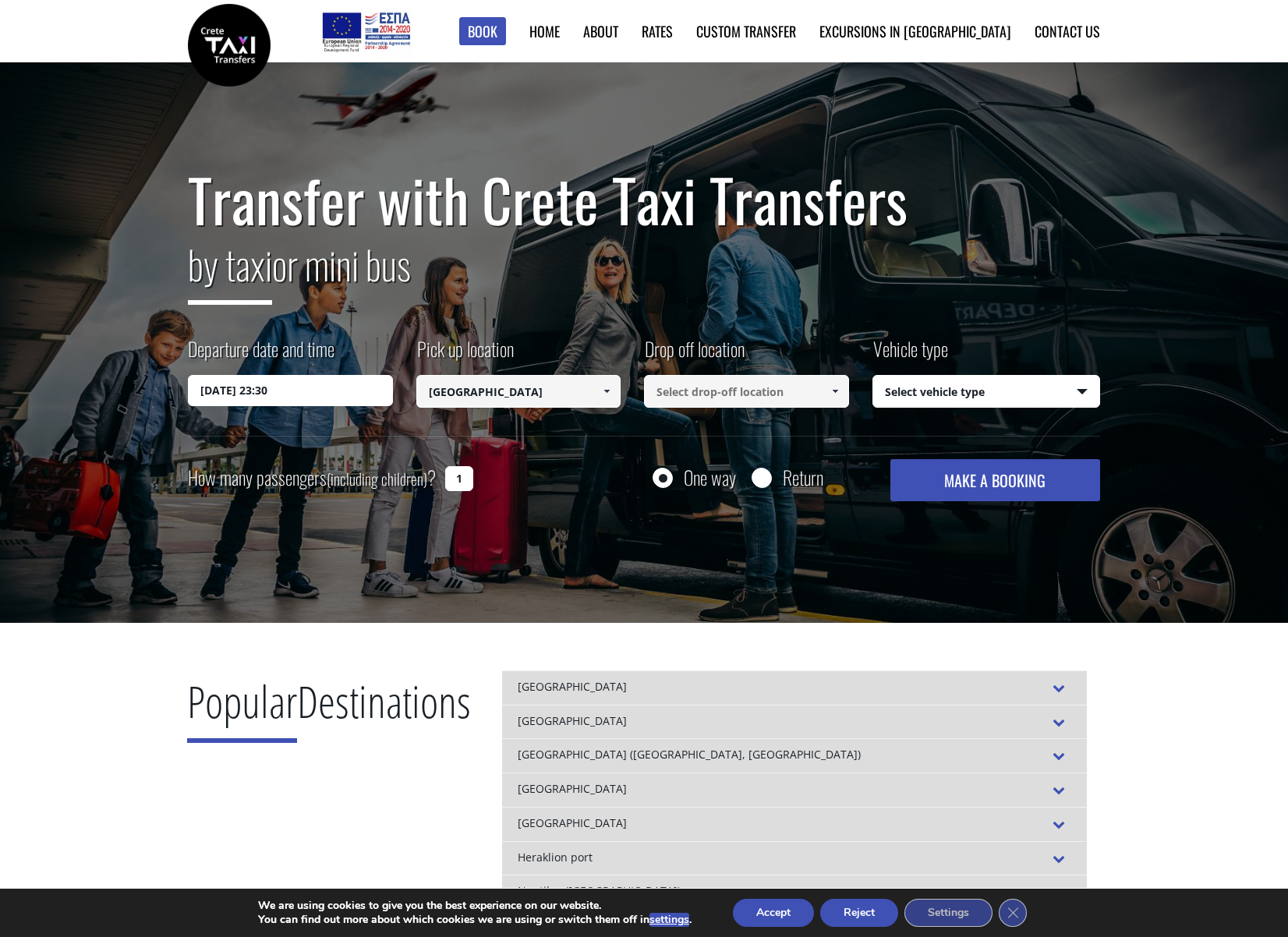
click at [683, 396] on input at bounding box center [746, 391] width 205 height 32
click at [839, 397] on span at bounding box center [835, 391] width 13 height 13
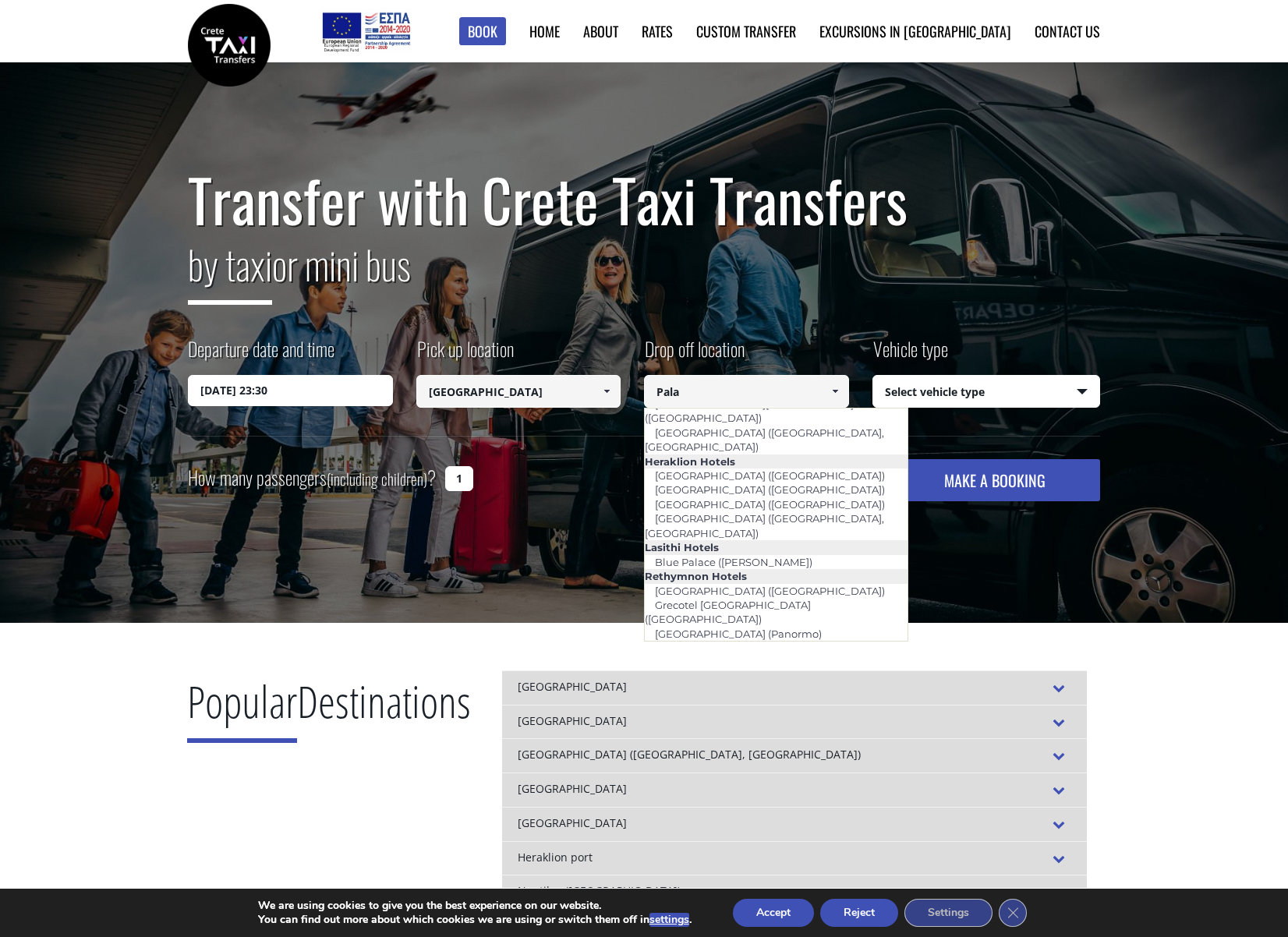
scroll to position [85, 0]
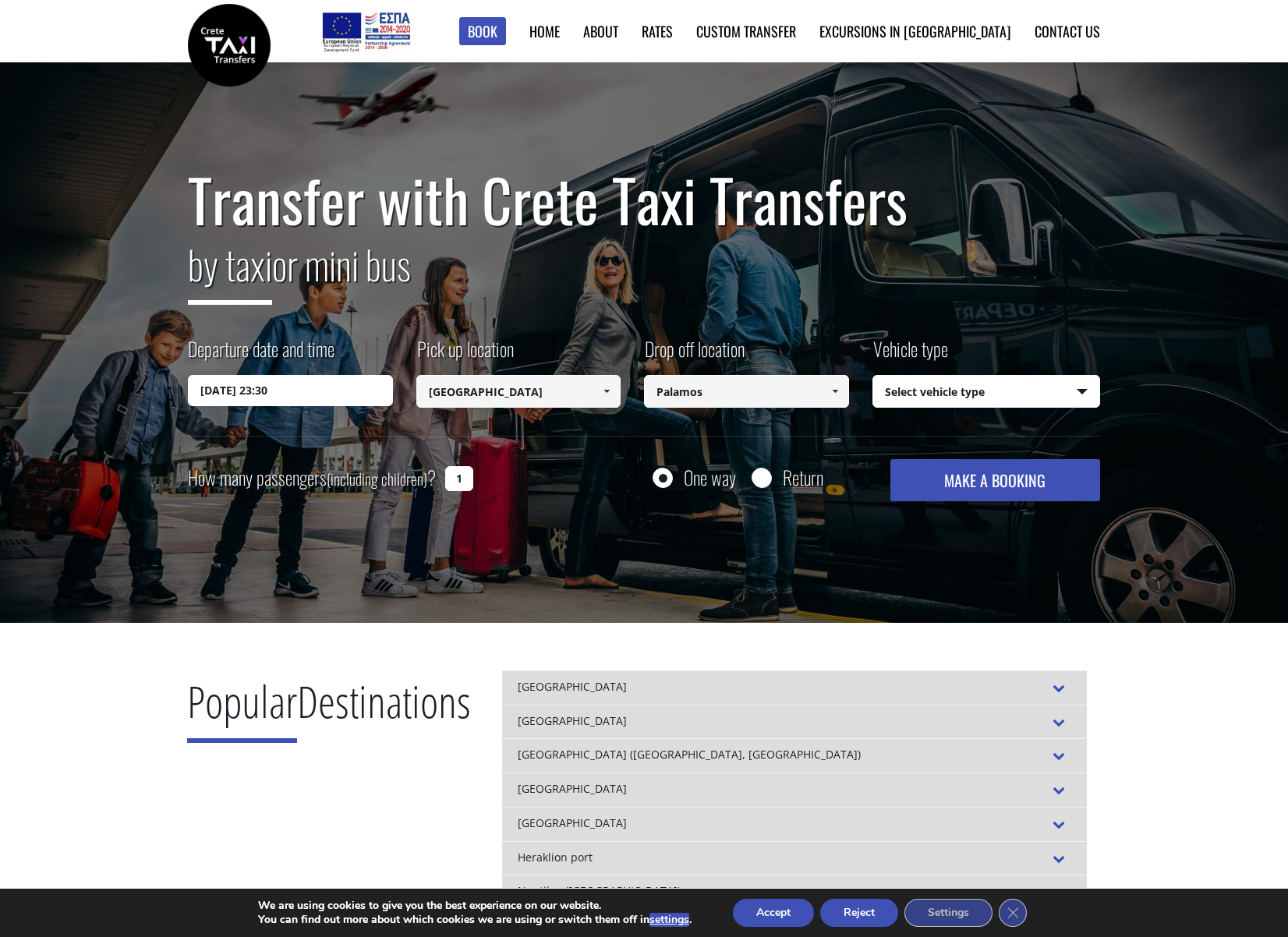
type input "Palamos"
click at [1091, 388] on select "Select vehicle type Taxi (4 passengers) Mercedes E Class Mini Van (7 passengers…" at bounding box center [986, 392] width 227 height 32
select select "540"
click at [873, 376] on select "Select vehicle type Taxi (4 passengers) Mercedes E Class Mini Van (7 passengers…" at bounding box center [986, 392] width 227 height 32
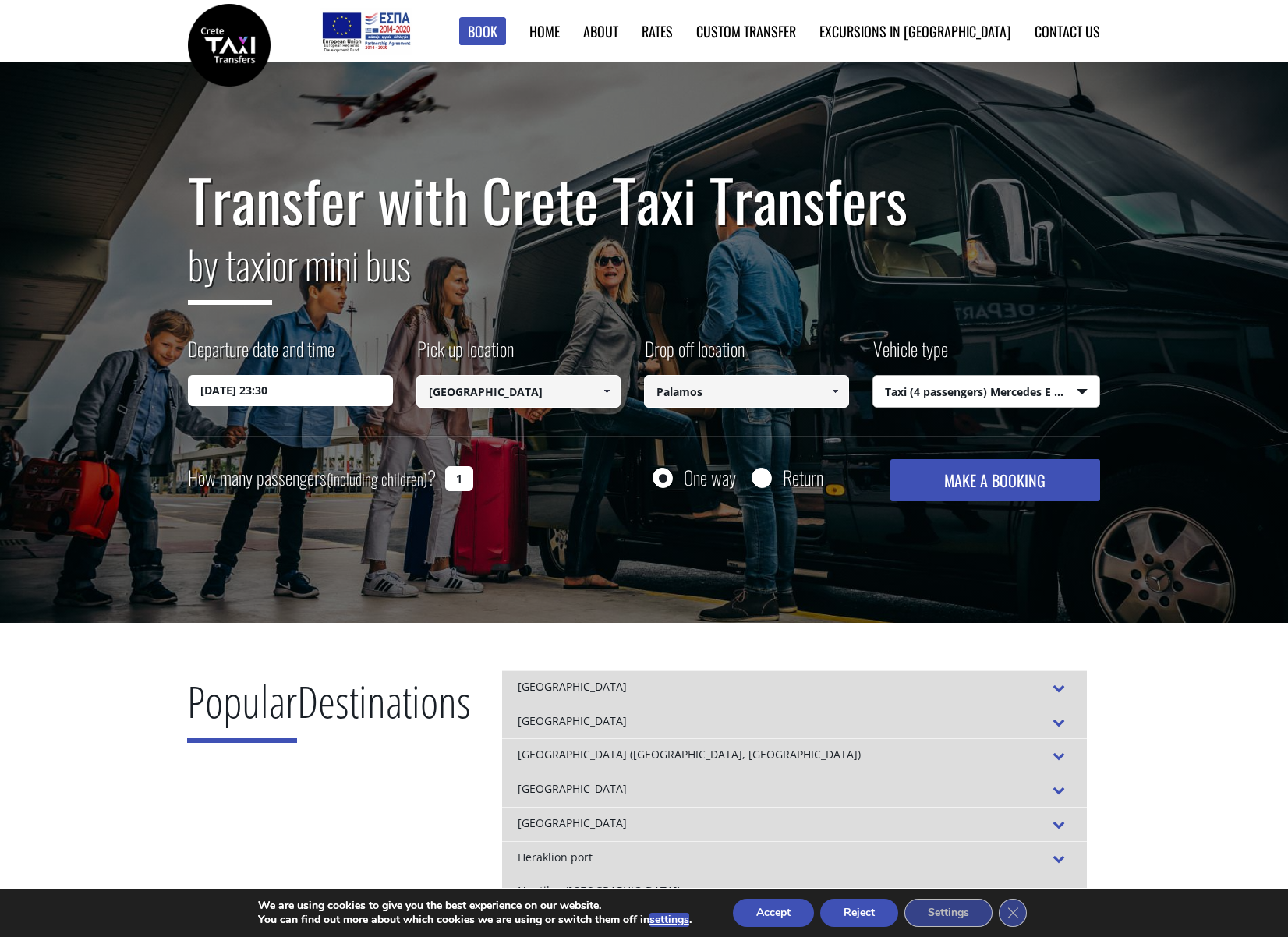
click at [445, 479] on input "1" at bounding box center [458, 479] width 28 height 25
type input "2"
click at [962, 465] on button "MAKE A BOOKING" at bounding box center [994, 480] width 209 height 42
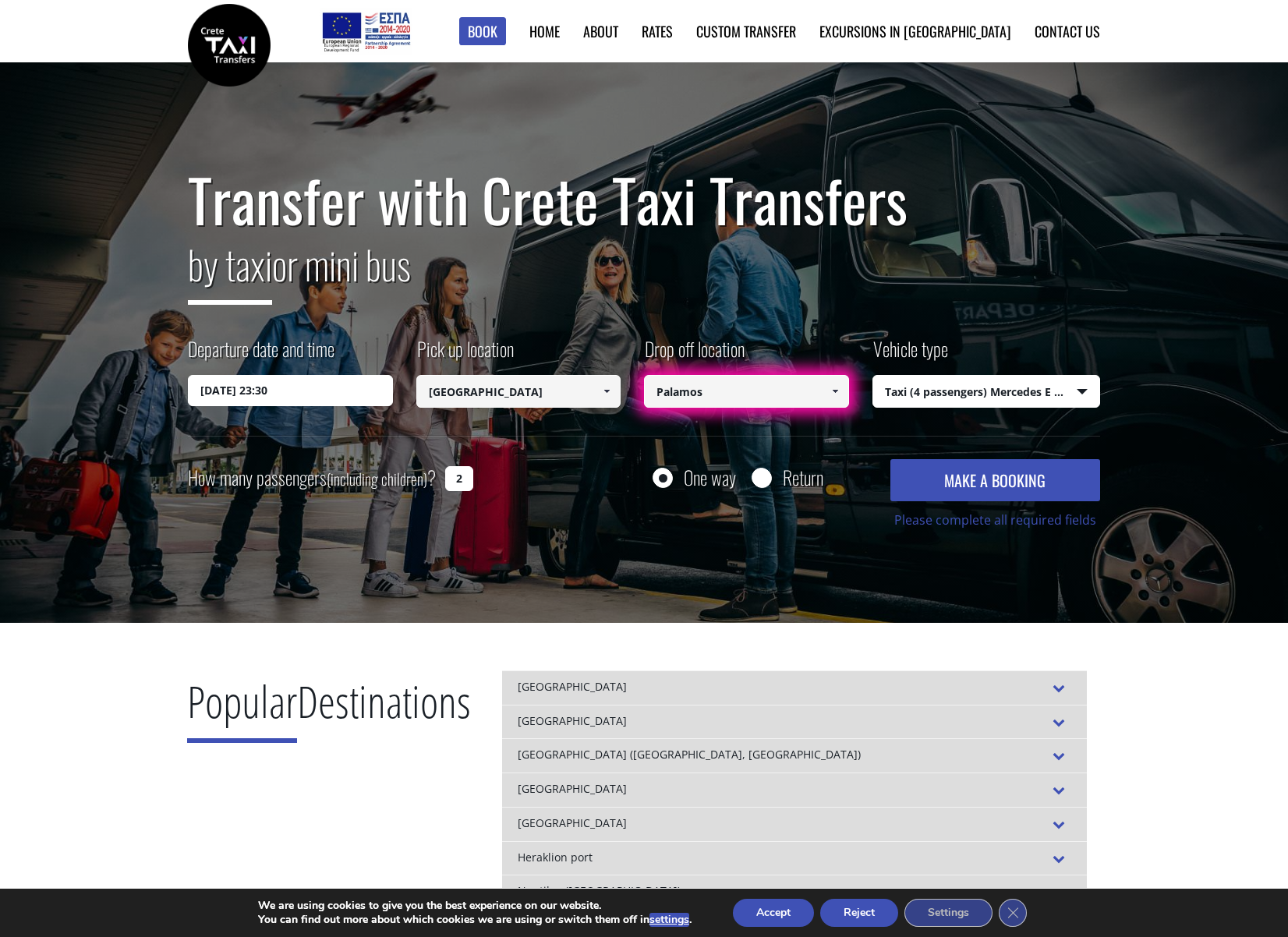
click at [741, 392] on input "Palamos" at bounding box center [746, 391] width 205 height 32
click at [751, 396] on input "Palamos" at bounding box center [746, 391] width 205 height 32
paste input "Μακεδονίας, Panormos 740 57, [GEOGRAPHIC_DATA]"
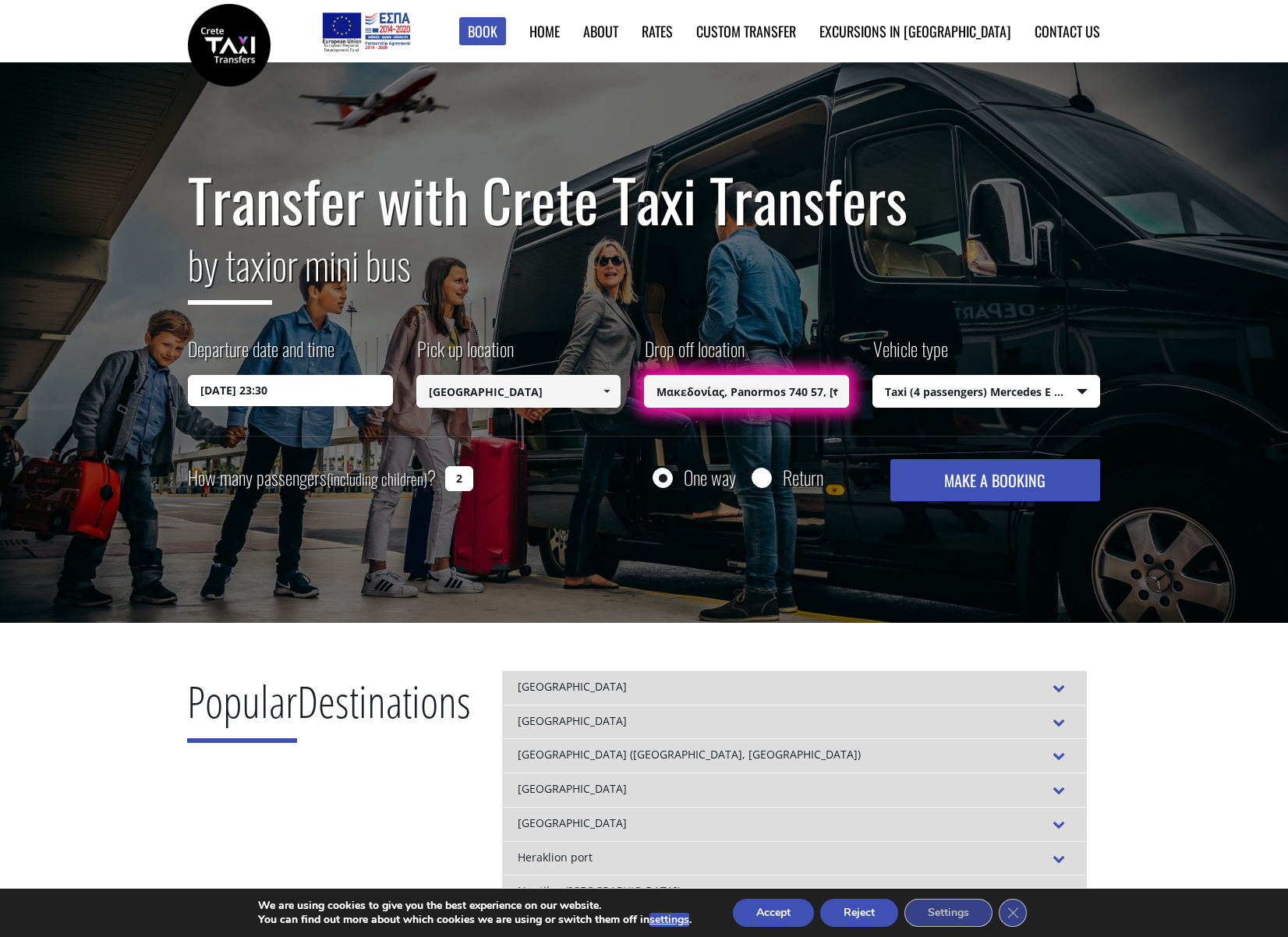
scroll to position [0, 64]
click at [1017, 563] on div "Transfer with Crete Taxi Transfers by taxi or mini bus Departure date and time …" at bounding box center [644, 343] width 1288 height 561
click at [1015, 486] on button "MAKE A BOOKING" at bounding box center [994, 480] width 209 height 42
click at [705, 385] on input "Μακεδονίας, Panormos 740 57, [GEOGRAPHIC_DATA]" at bounding box center [746, 391] width 205 height 32
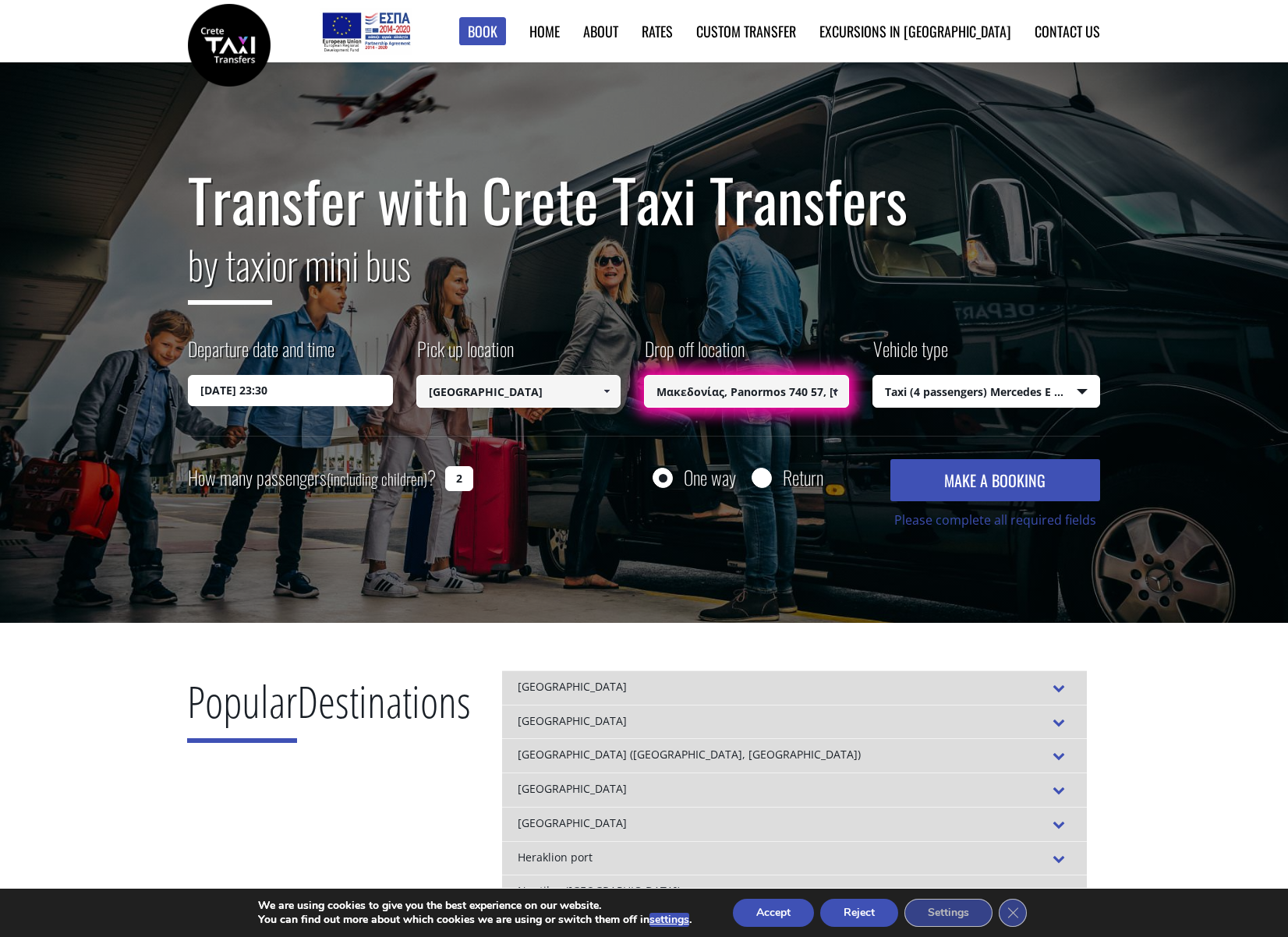
click at [705, 385] on input "Μακεδονίας, Panormos 740 57, [GEOGRAPHIC_DATA]" at bounding box center [746, 391] width 205 height 32
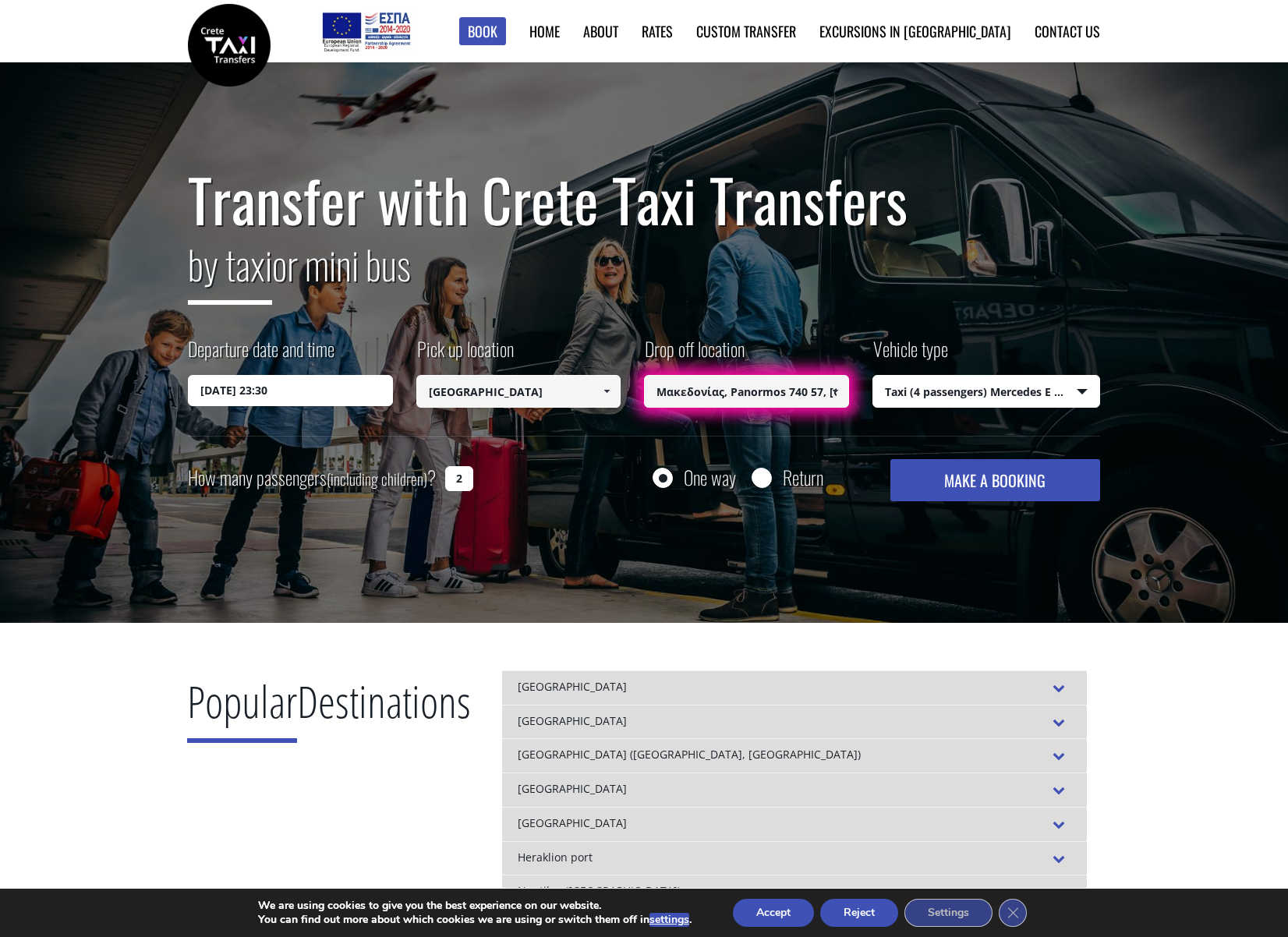
click at [668, 392] on input "Μακεδονίας, Panormos 740 57, [GEOGRAPHIC_DATA]" at bounding box center [746, 391] width 205 height 32
click at [660, 392] on input "Μακεδονίας, Panormos 740 57, [GEOGRAPHIC_DATA]" at bounding box center [746, 391] width 205 height 32
click at [890, 460] on button "MAKE A BOOKING" at bounding box center [994, 480] width 209 height 42
click at [833, 394] on span at bounding box center [835, 391] width 13 height 13
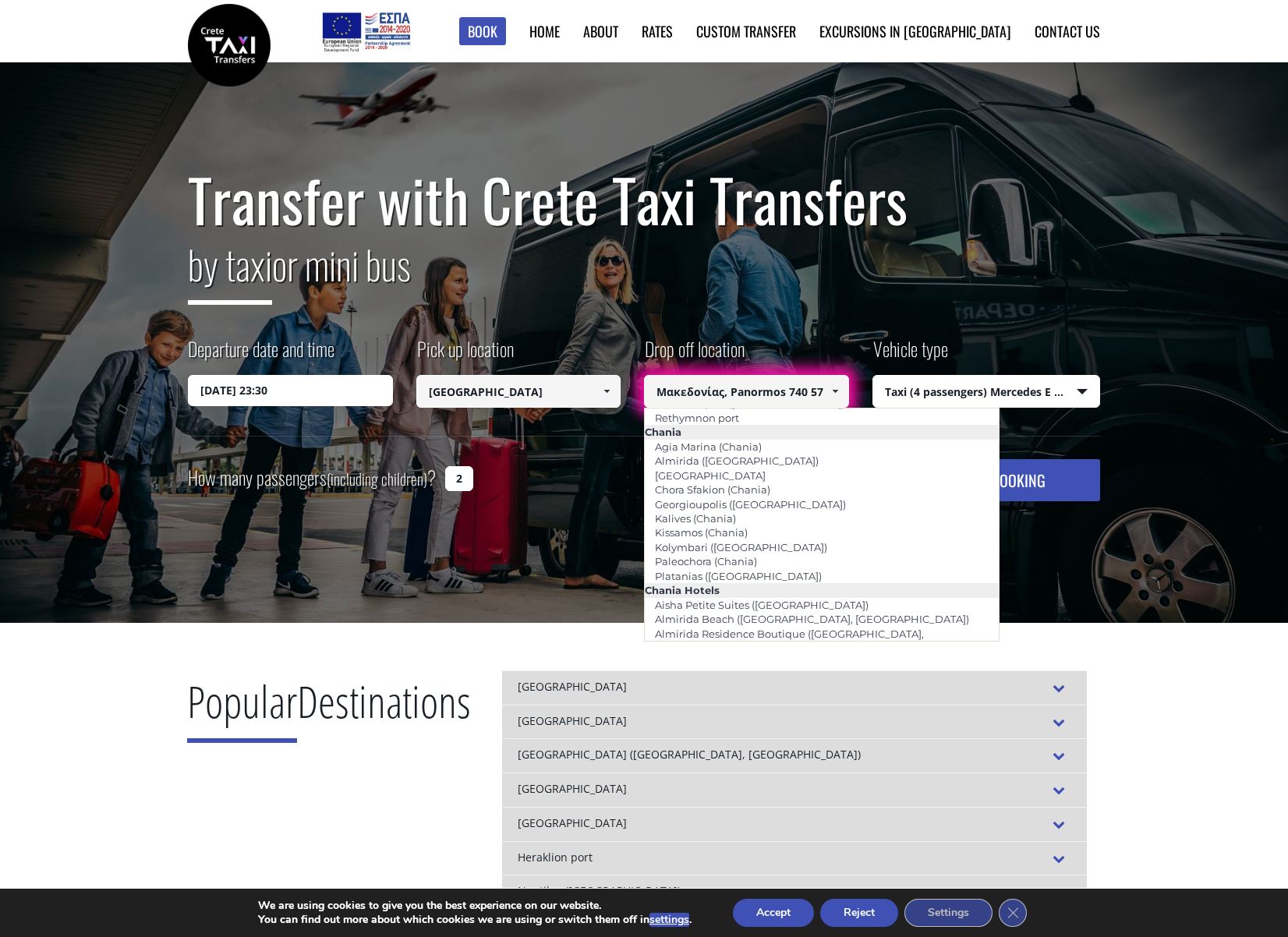
click at [813, 393] on input "Μακεδονίας, Panormos 740 57" at bounding box center [746, 391] width 205 height 32
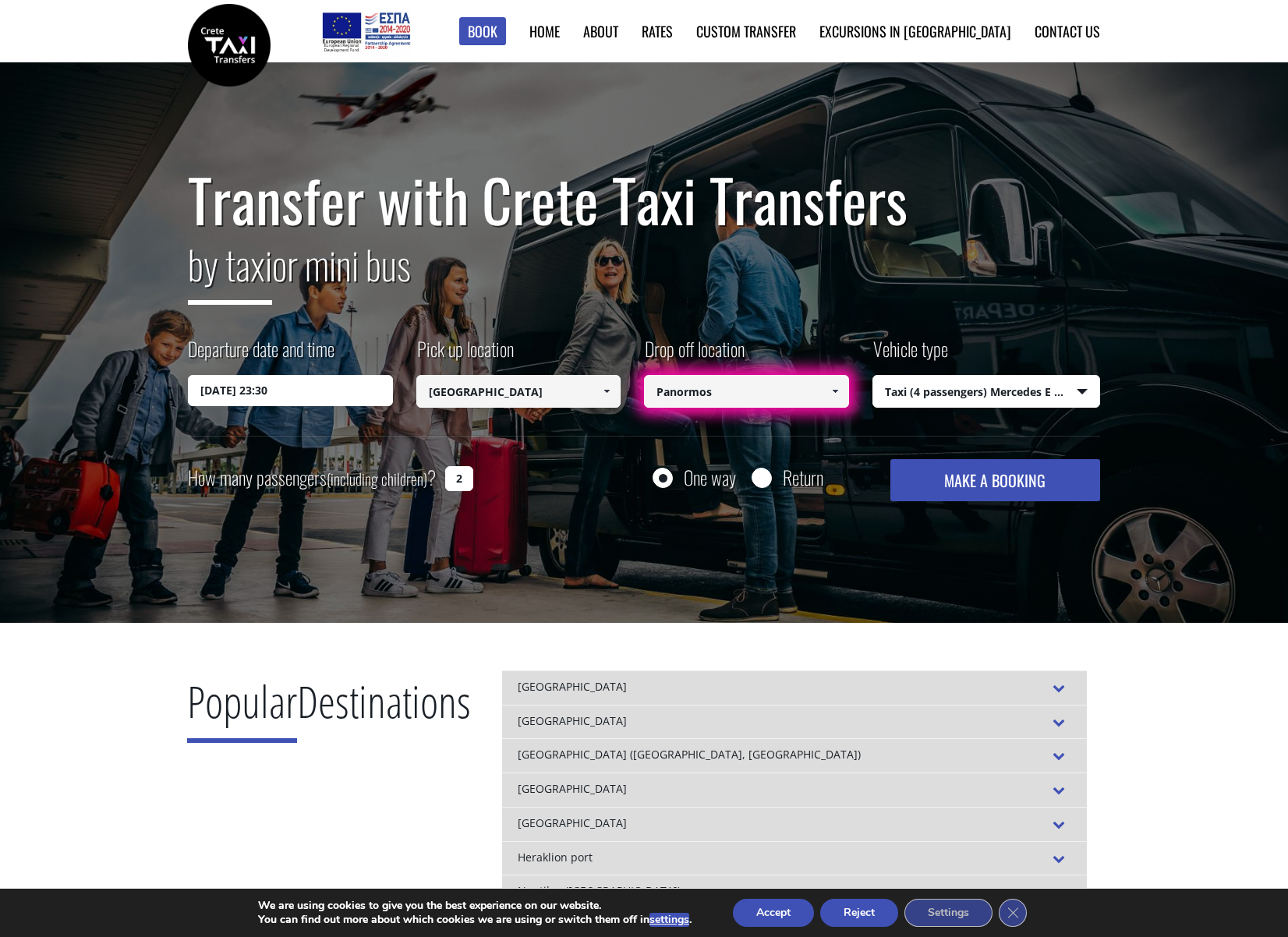
click at [784, 531] on div "Transfer with Crete Taxi Transfers by taxi or mini bus Departure date and time …" at bounding box center [644, 343] width 1288 height 561
click at [830, 389] on span at bounding box center [835, 391] width 13 height 13
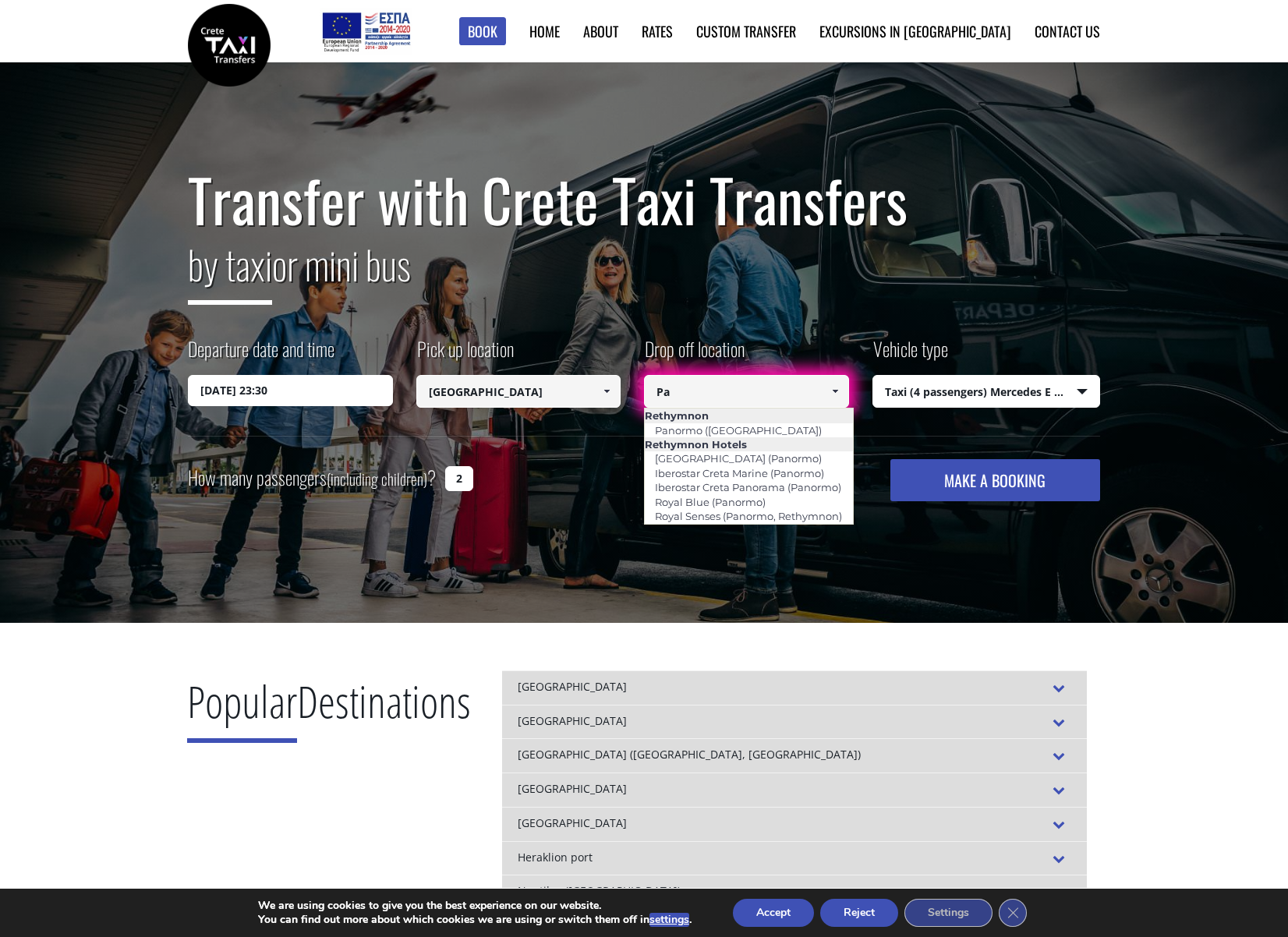
type input "P"
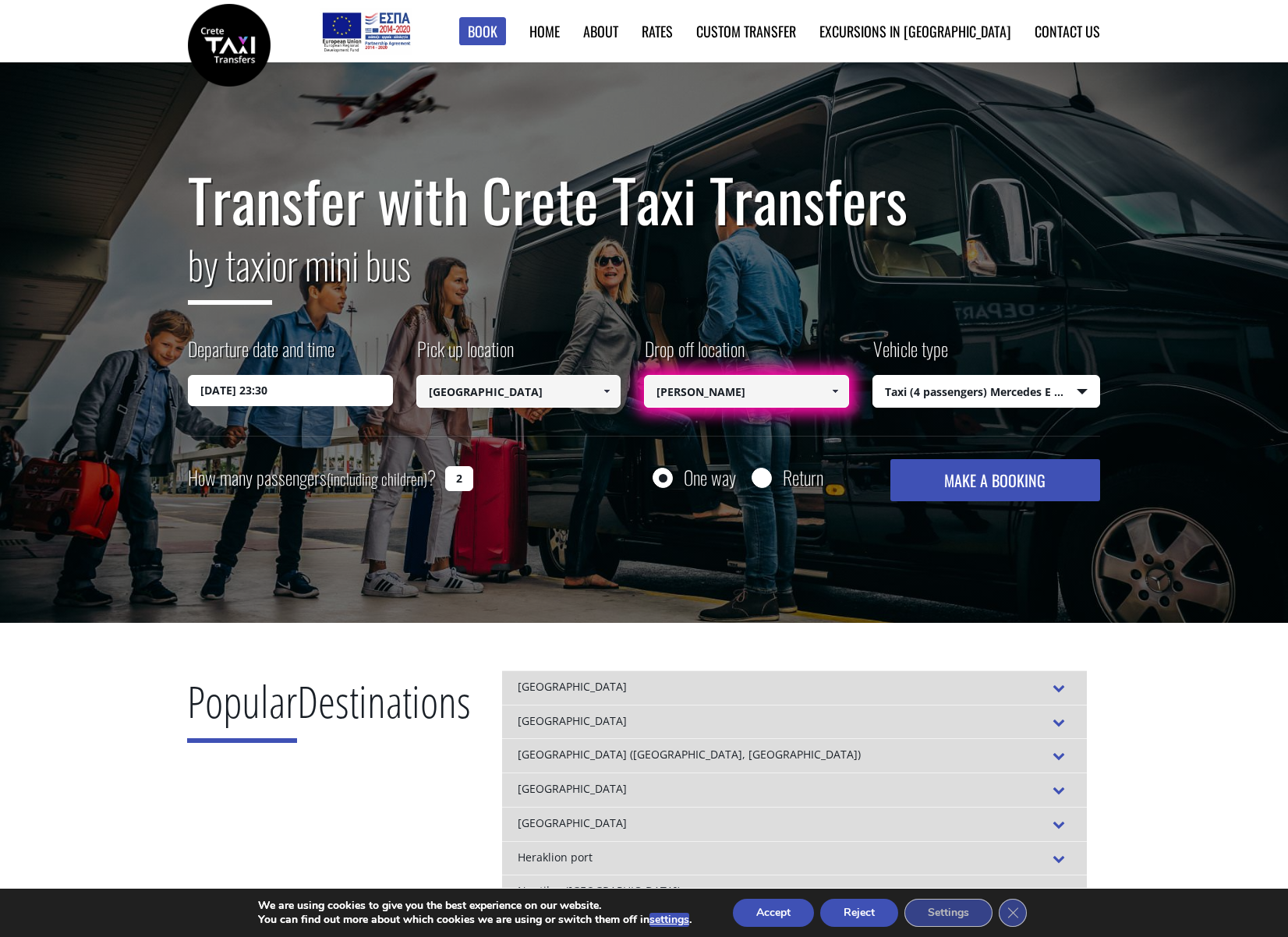
click at [832, 391] on span at bounding box center [835, 391] width 13 height 13
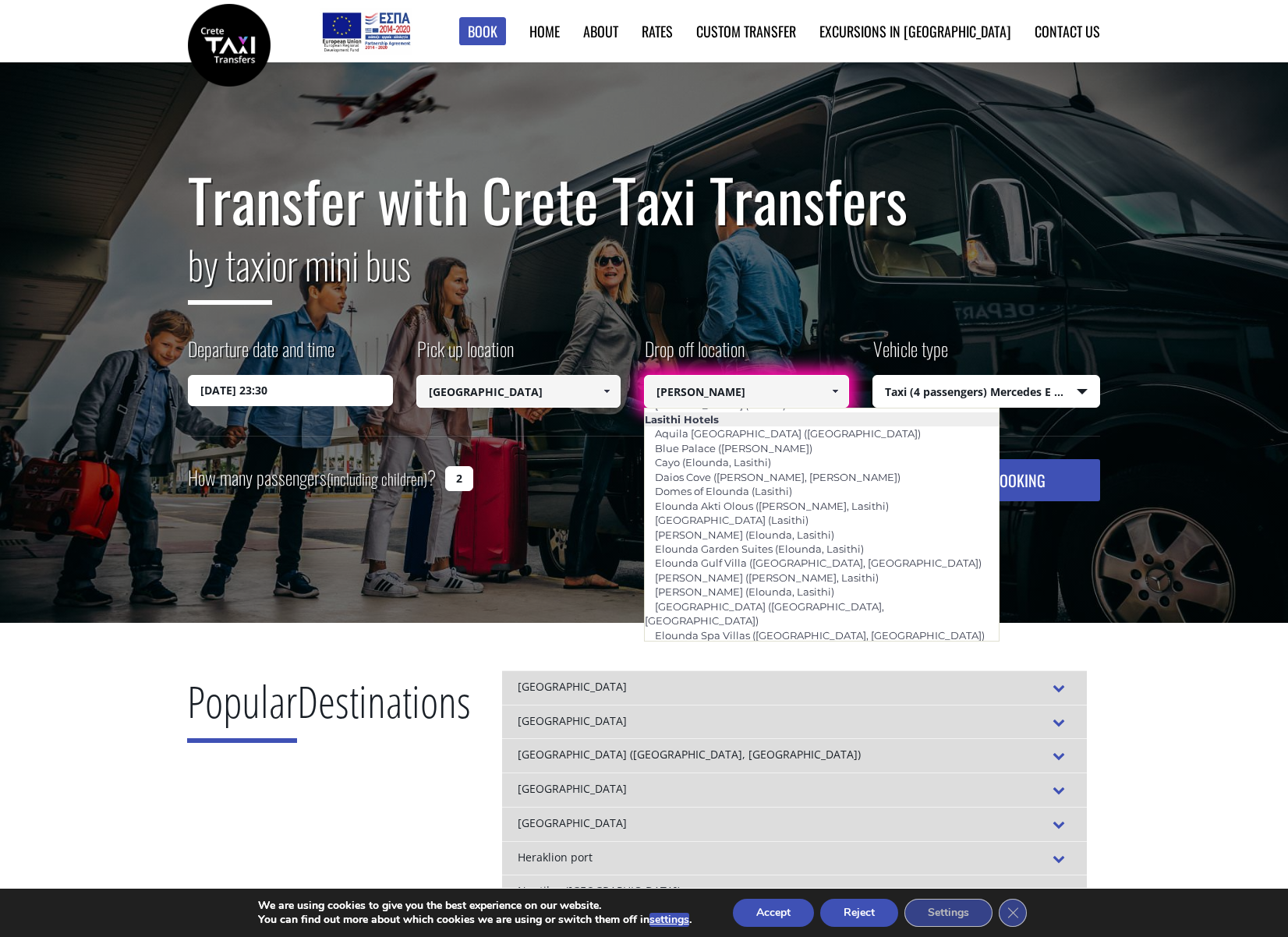
scroll to position [2173, 0]
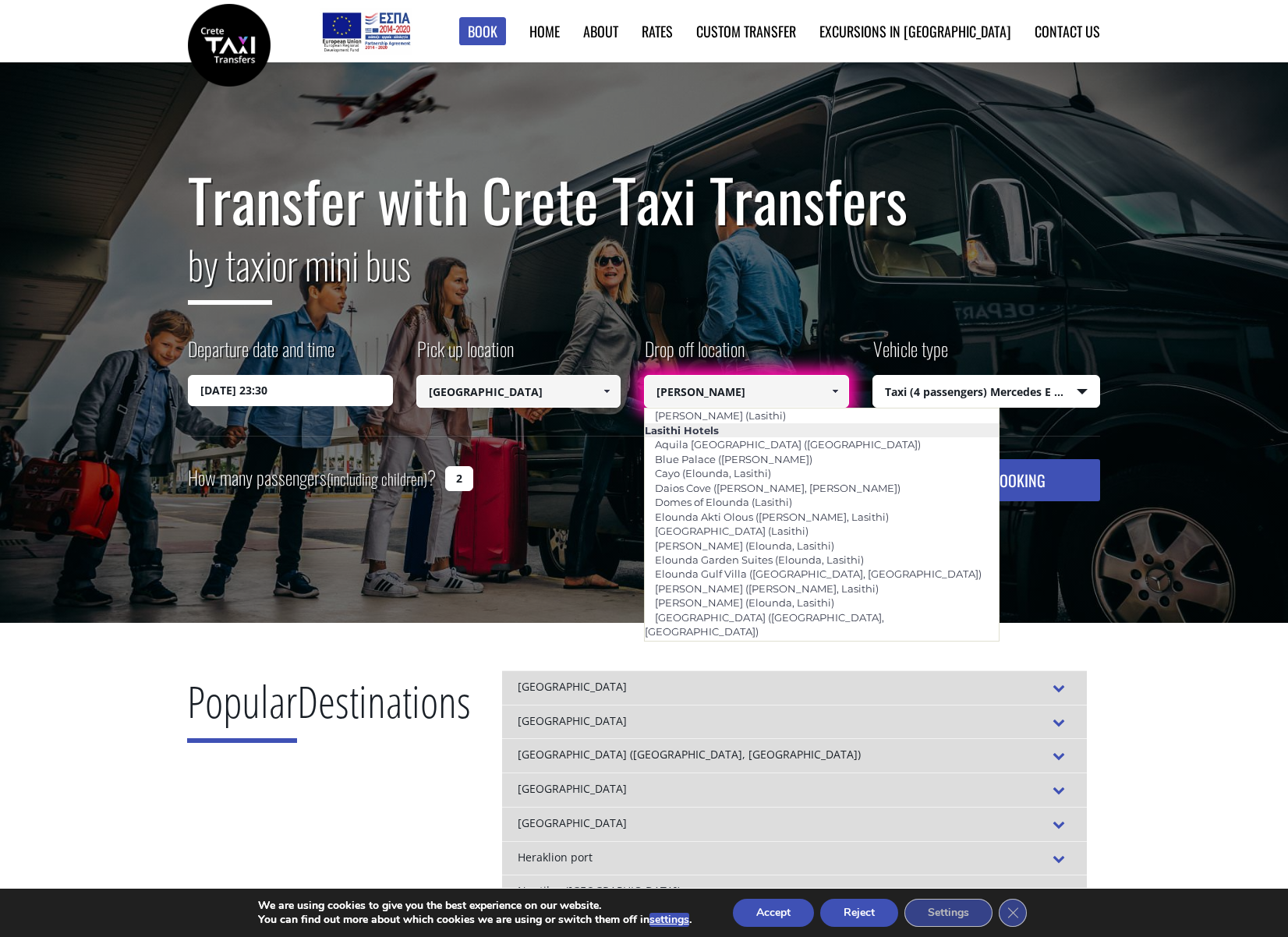
click at [753, 391] on input "[PERSON_NAME]" at bounding box center [746, 391] width 205 height 32
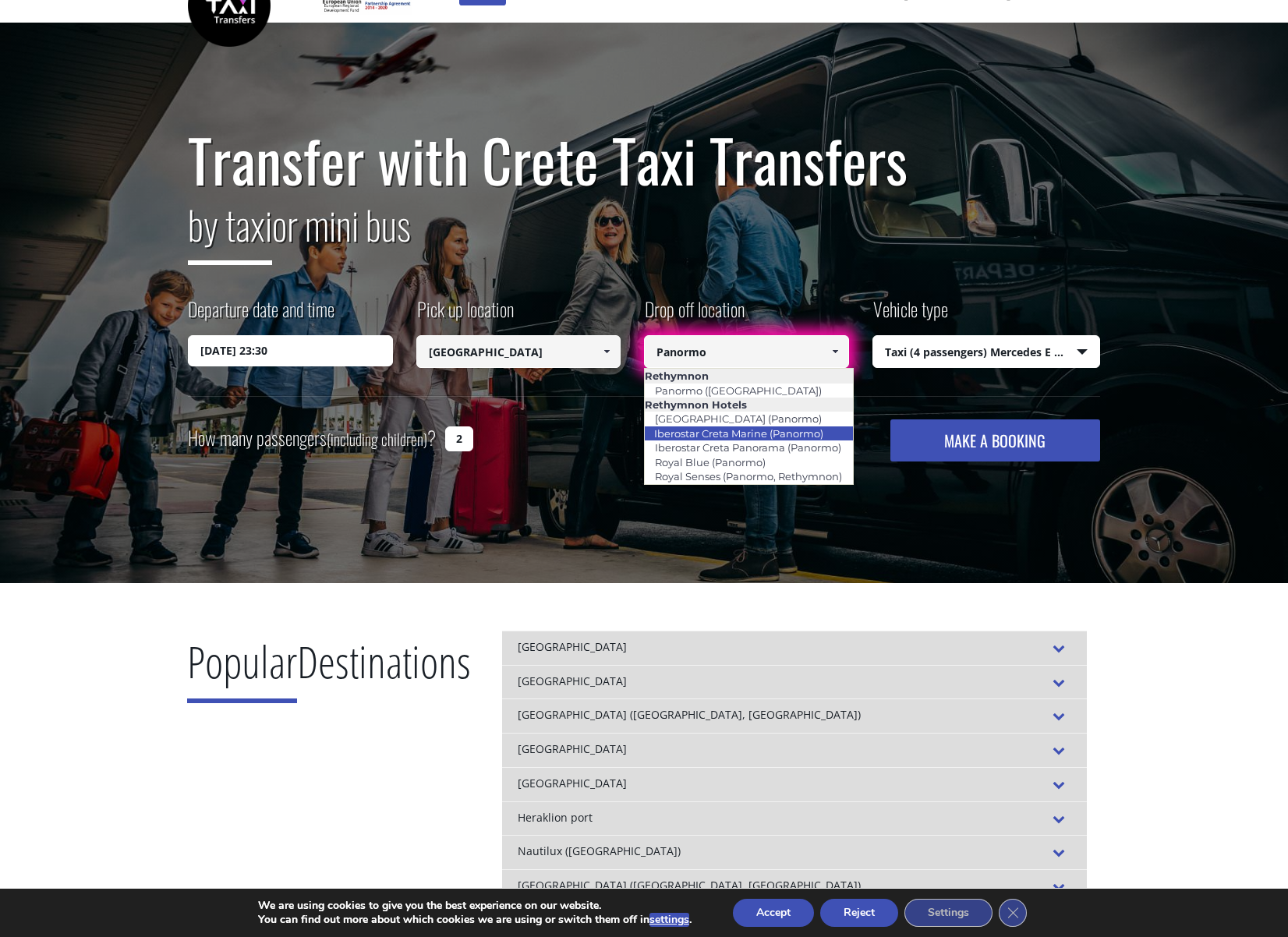
scroll to position [78, 0]
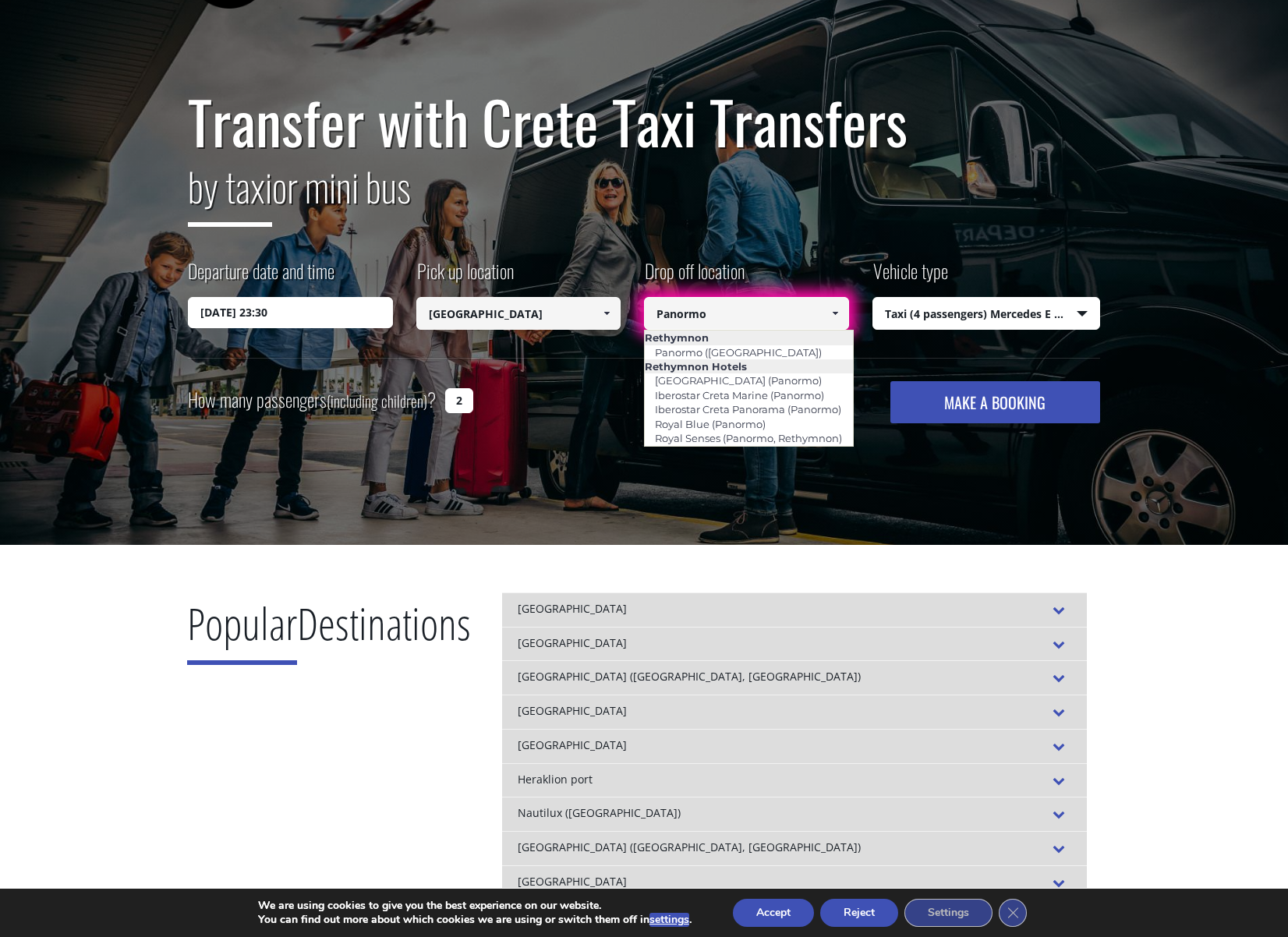
type input "Panormo"
drag, startPoint x: 1139, startPoint y: 588, endPoint x: 901, endPoint y: 249, distance: 414.2
